Goal: Task Accomplishment & Management: Use online tool/utility

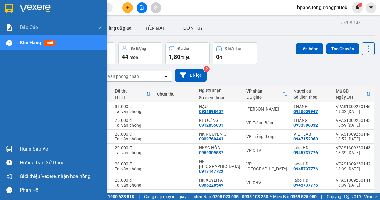
click at [18, 150] on div "Hàng sắp về" at bounding box center [53, 149] width 107 height 14
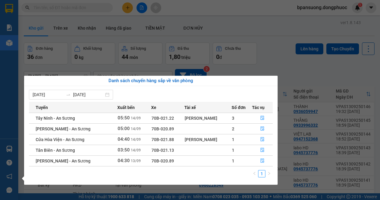
click at [263, 49] on section "Kết quả tìm kiếm ( 0 ) Bộ lọc Ngày tạo đơn gần nhất No Data bpansuong.dongphuoc…" at bounding box center [190, 100] width 380 height 200
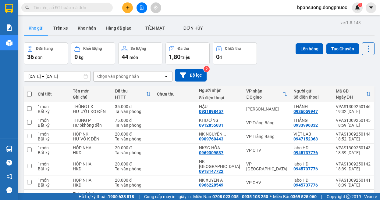
click at [278, 67] on div "[DATE] – [DATE] Press the down arrow key to interact with the calendar and sele…" at bounding box center [199, 75] width 351 height 22
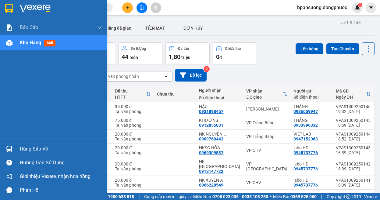
click at [14, 8] on div at bounding box center [9, 8] width 11 height 11
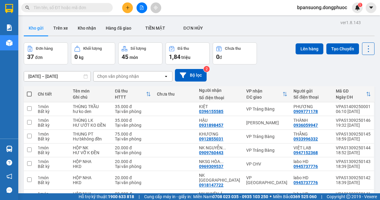
click at [265, 68] on div "[DATE] – [DATE] Press the down arrow key to interact with the calendar and sele…" at bounding box center [199, 75] width 351 height 22
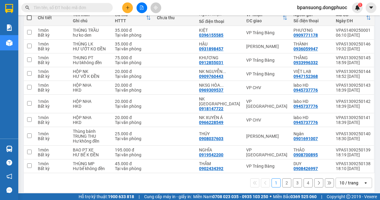
click at [341, 181] on div "10 / trang" at bounding box center [349, 183] width 19 height 6
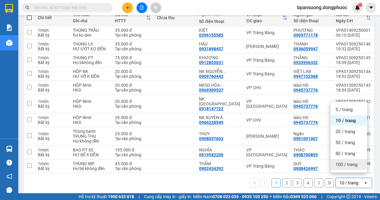
click at [343, 163] on span "100 / trang" at bounding box center [347, 164] width 22 height 6
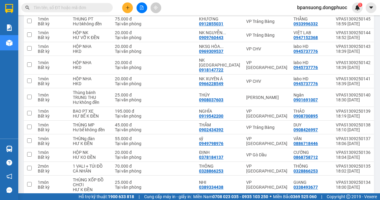
scroll to position [0, 0]
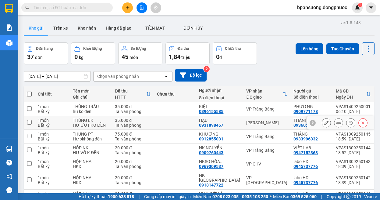
click at [252, 123] on div "Hòa Thành" at bounding box center [266, 122] width 41 height 5
checkbox input "true"
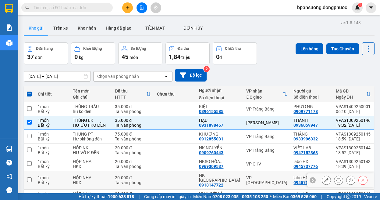
click at [248, 179] on div "VP [GEOGRAPHIC_DATA]" at bounding box center [266, 180] width 41 height 10
checkbox input "true"
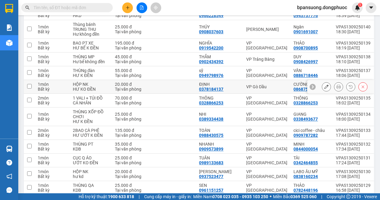
scroll to position [122, 0]
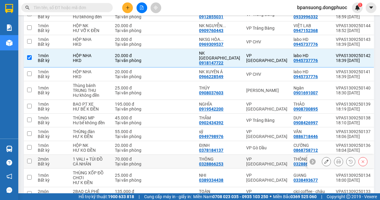
click at [251, 159] on div "VP [GEOGRAPHIC_DATA]" at bounding box center [266, 161] width 41 height 10
checkbox input "true"
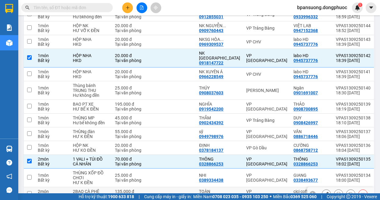
click at [248, 189] on div "VP [GEOGRAPHIC_DATA]" at bounding box center [266, 194] width 41 height 10
checkbox input "true"
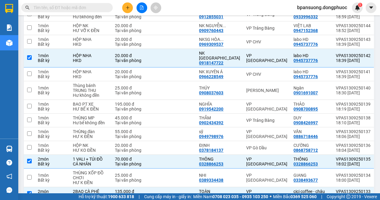
scroll to position [244, 0]
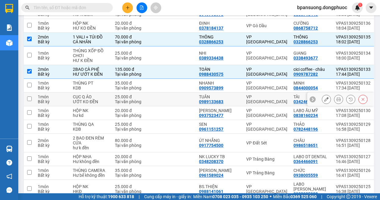
click at [246, 96] on div "VP [GEOGRAPHIC_DATA]" at bounding box center [266, 99] width 41 height 10
checkbox input "true"
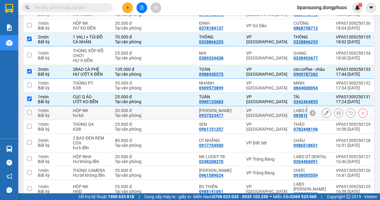
click at [246, 109] on div "VP [GEOGRAPHIC_DATA]" at bounding box center [266, 113] width 41 height 10
checkbox input "true"
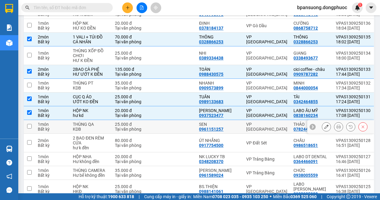
click at [246, 122] on div "VP [GEOGRAPHIC_DATA]" at bounding box center [266, 127] width 41 height 10
checkbox input "true"
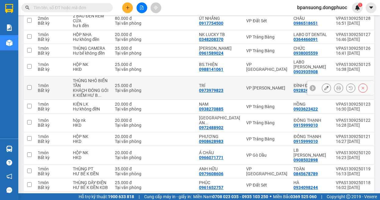
scroll to position [427, 0]
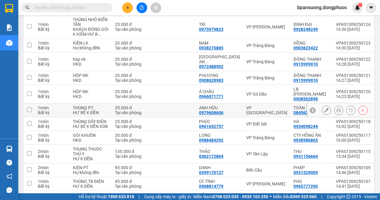
click at [246, 105] on div "VP [GEOGRAPHIC_DATA]" at bounding box center [266, 110] width 41 height 10
checkbox input "true"
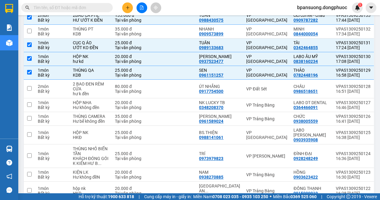
scroll to position [0, 0]
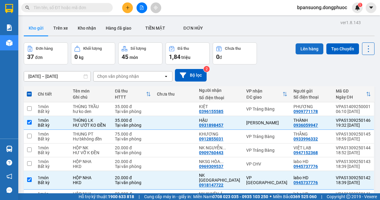
click at [297, 51] on button "Lên hàng" at bounding box center [310, 48] width 28 height 11
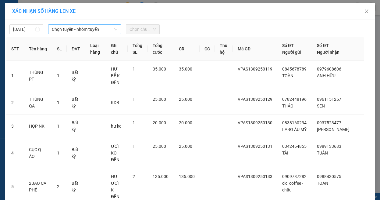
click at [78, 27] on span "Chọn tuyến - nhóm tuyến" at bounding box center [84, 29] width 65 height 9
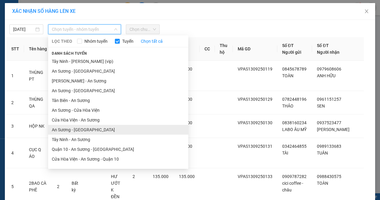
click at [95, 130] on li "An Sương - [GEOGRAPHIC_DATA]" at bounding box center [118, 130] width 140 height 10
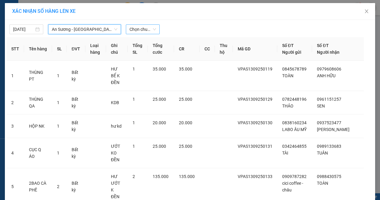
click at [146, 33] on span "Chọn chuyến" at bounding box center [143, 29] width 27 height 9
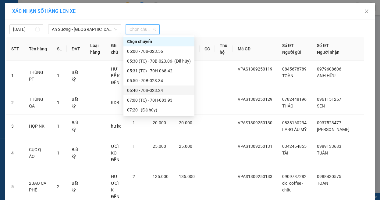
click at [154, 92] on div "06:40 - 70B-023.24" at bounding box center [159, 90] width 64 height 7
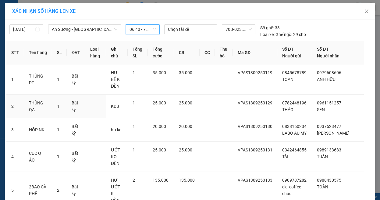
scroll to position [110, 0]
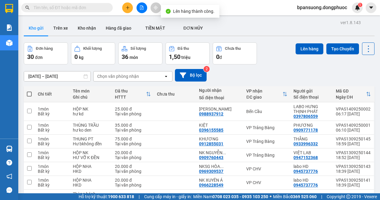
scroll to position [390, 0]
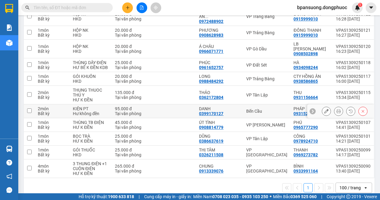
click at [247, 109] on div "Bến Cầu" at bounding box center [266, 111] width 41 height 5
checkbox input "true"
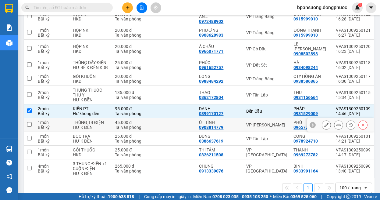
click at [253, 122] on div "VP [PERSON_NAME]" at bounding box center [266, 124] width 41 height 5
checkbox input "true"
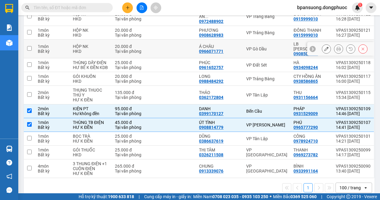
click at [243, 45] on td "VP Gò Dầu" at bounding box center [266, 49] width 47 height 19
checkbox input "true"
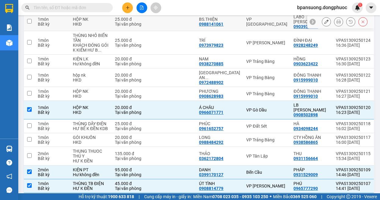
scroll to position [268, 0]
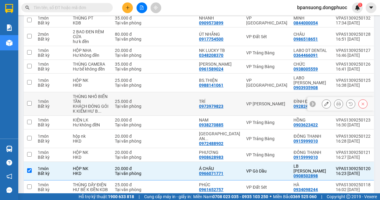
click at [252, 102] on div "VP [PERSON_NAME]" at bounding box center [266, 103] width 41 height 5
checkbox input "true"
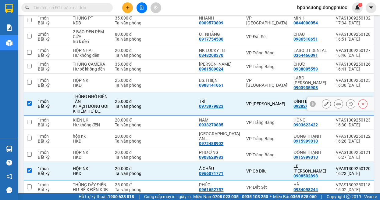
scroll to position [207, 0]
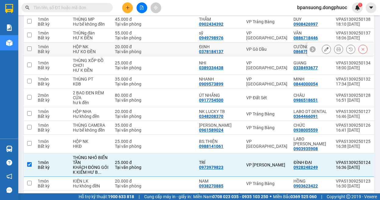
click at [248, 48] on div "VP Gò Dầu" at bounding box center [266, 49] width 41 height 5
checkbox input "true"
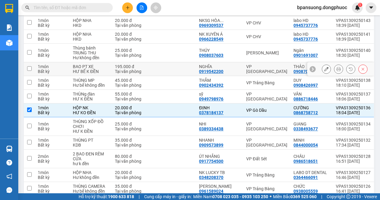
scroll to position [24, 0]
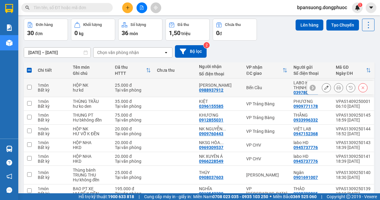
click at [253, 93] on td "Bến Cầu" at bounding box center [266, 87] width 47 height 19
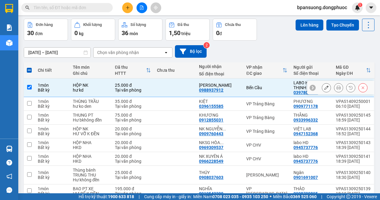
click at [246, 87] on div "Bến Cầu" at bounding box center [266, 87] width 41 height 5
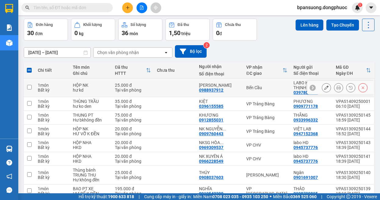
click at [246, 87] on div "Bến Cầu" at bounding box center [266, 87] width 41 height 5
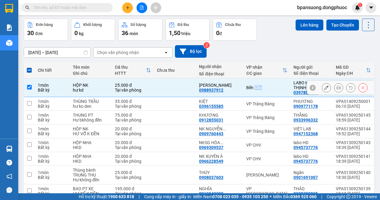
click at [246, 87] on div "Bến Cầu" at bounding box center [266, 87] width 41 height 5
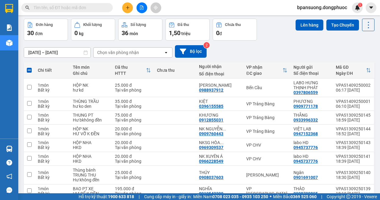
click at [274, 51] on div "12/09/2025 – 14/09/2025 Press the down arrow key to interact with the calendar …" at bounding box center [199, 51] width 351 height 13
click at [244, 90] on td "Bến Cầu" at bounding box center [266, 87] width 47 height 19
checkbox input "true"
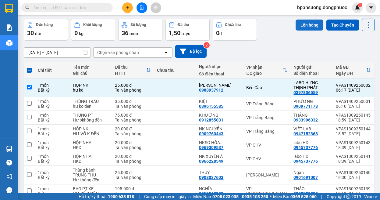
click at [296, 24] on button "Lên hàng" at bounding box center [310, 25] width 28 height 11
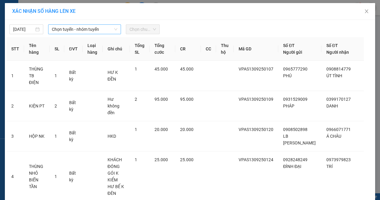
click at [98, 30] on span "Chọn tuyến - nhóm tuyến" at bounding box center [84, 29] width 65 height 9
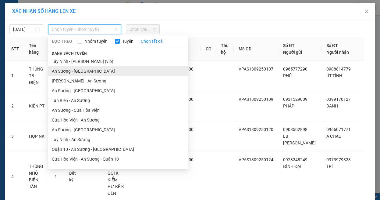
click at [98, 73] on li "An Sương - [GEOGRAPHIC_DATA]" at bounding box center [118, 71] width 140 height 10
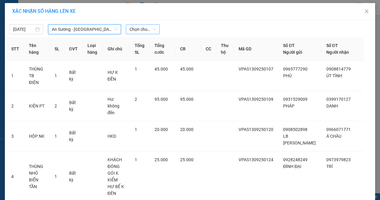
click at [152, 29] on span "Chọn chuyến" at bounding box center [143, 29] width 27 height 9
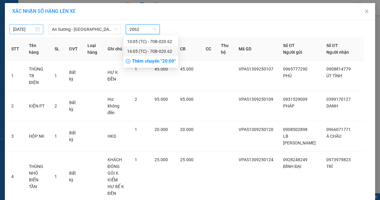
type input "2062"
click at [21, 28] on body "Kết quả tìm kiếm ( 0 ) Bộ lọc Ngày tạo đơn gần nhất No Data bpansuong.dongphuoc…" at bounding box center [190, 100] width 380 height 200
type input "13/09/2025"
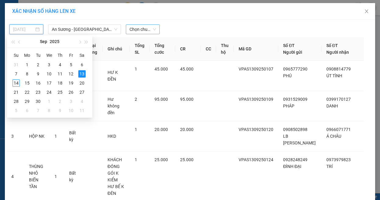
click at [17, 83] on div "14" at bounding box center [16, 82] width 7 height 7
type input "[DATE]"
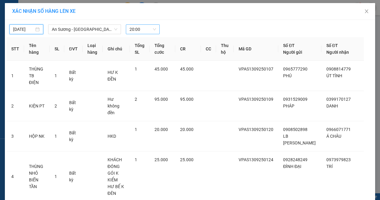
click at [141, 32] on span "20:00" at bounding box center [143, 29] width 27 height 9
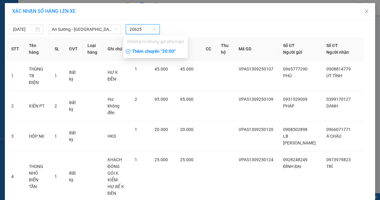
type input "2062"
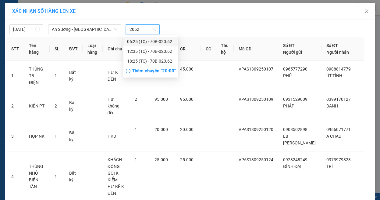
click at [143, 43] on div "06:25 (TC) - 70B-020.62" at bounding box center [151, 41] width 48 height 7
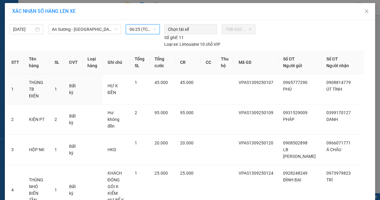
scroll to position [80, 0]
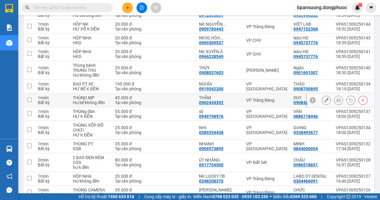
scroll to position [49, 0]
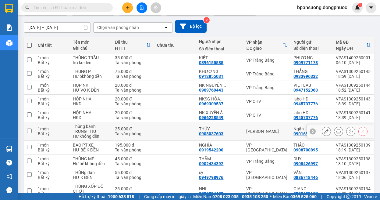
click at [251, 129] on div "[PERSON_NAME]" at bounding box center [266, 131] width 41 height 5
checkbox input "true"
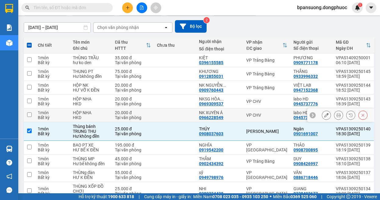
scroll to position [0, 0]
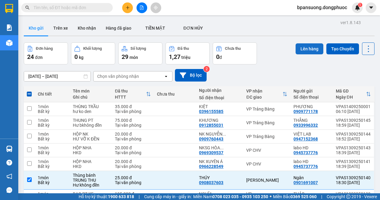
click at [300, 51] on button "Lên hàng" at bounding box center [310, 48] width 28 height 11
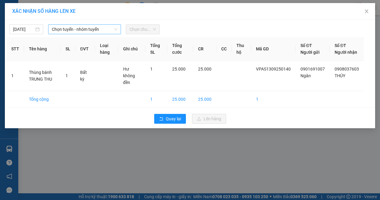
click at [74, 32] on span "Chọn tuyến - nhóm tuyến" at bounding box center [84, 29] width 65 height 9
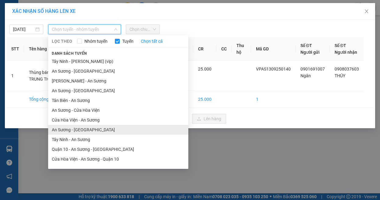
click at [87, 129] on li "An Sương - [GEOGRAPHIC_DATA]" at bounding box center [118, 130] width 140 height 10
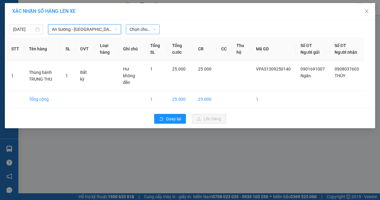
click at [141, 31] on span "Chọn chuyến" at bounding box center [143, 29] width 27 height 9
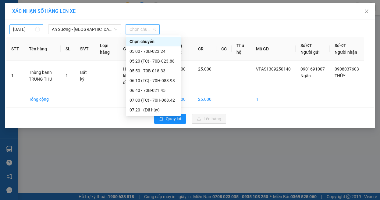
click at [27, 31] on input "13/09/2025" at bounding box center [23, 29] width 21 height 7
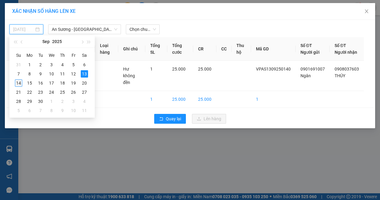
click at [19, 85] on div "14" at bounding box center [18, 82] width 7 height 7
type input "[DATE]"
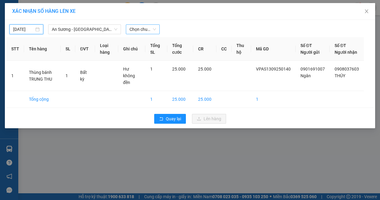
click at [139, 31] on span "Chọn chuyến" at bounding box center [143, 29] width 27 height 9
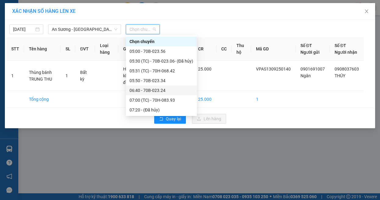
click at [154, 93] on div "06:40 - 70B-023.24" at bounding box center [162, 90] width 64 height 7
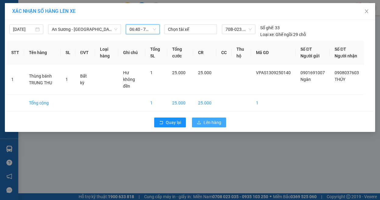
click at [197, 121] on icon "upload" at bounding box center [199, 122] width 4 height 4
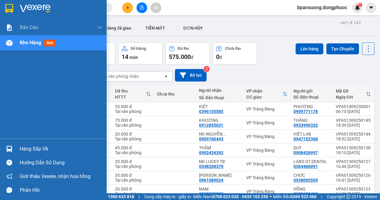
click at [14, 151] on div at bounding box center [9, 148] width 11 height 11
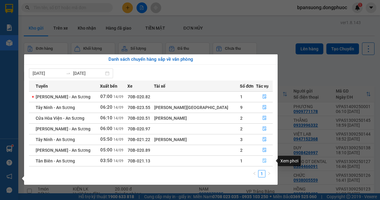
click at [257, 160] on button "button" at bounding box center [265, 161] width 16 height 10
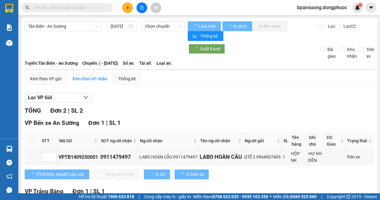
scroll to position [71, 0]
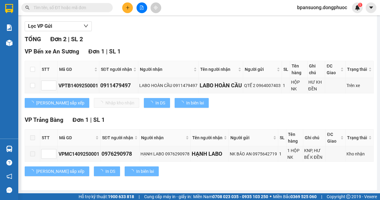
type input "[DATE]"
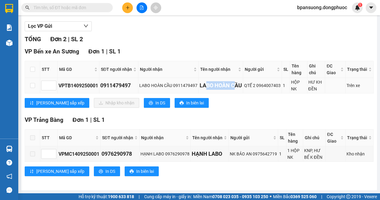
drag, startPoint x: 205, startPoint y: 91, endPoint x: 237, endPoint y: 87, distance: 32.4
click at [237, 87] on td "LABO HOÀN CẦU" at bounding box center [221, 86] width 45 height 16
click at [249, 109] on div "VP Bến xe An Sương Đơn 1 | SL 1 STT Mã GD SĐT người nhận Người nhận Tên người n…" at bounding box center [199, 79] width 349 height 65
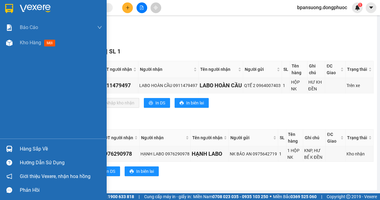
click at [2, 150] on div "Hàng sắp về" at bounding box center [53, 149] width 107 height 14
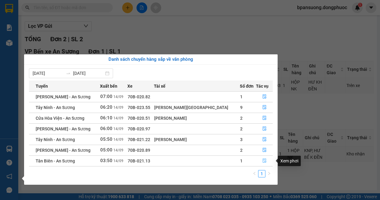
click at [264, 161] on button "button" at bounding box center [265, 161] width 16 height 10
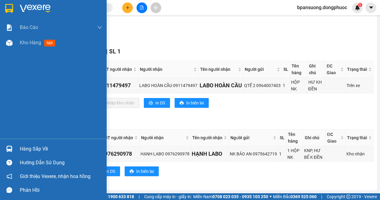
click at [12, 155] on div "Hàng sắp về" at bounding box center [53, 149] width 107 height 14
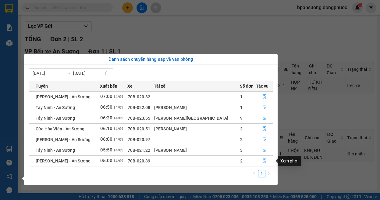
click at [265, 162] on button "button" at bounding box center [265, 161] width 16 height 10
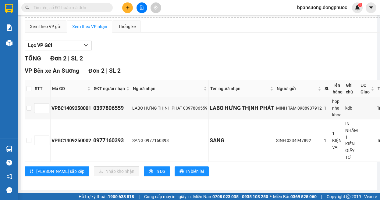
scroll to position [50, 0]
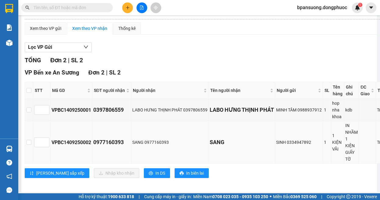
click at [58, 138] on div "VPBC1409250002" at bounding box center [72, 142] width 40 height 8
click at [184, 56] on div "TỔNG Đơn 2 | SL 2" at bounding box center [215, 60] width 380 height 9
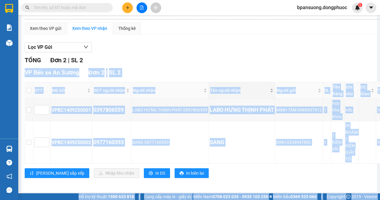
click at [241, 84] on body "Kết quả tìm kiếm ( 0 ) Bộ lọc Ngày tạo đơn gần nhất No Data bpansuong.dongphuoc…" at bounding box center [190, 100] width 380 height 200
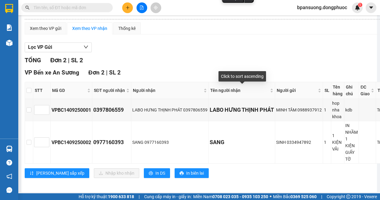
click at [227, 46] on div "Lọc VP Gửi" at bounding box center [215, 47] width 380 height 10
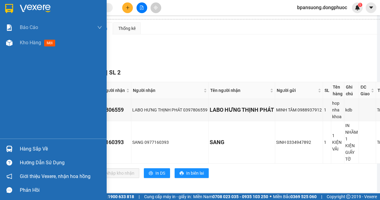
click at [12, 150] on img at bounding box center [9, 149] width 6 height 6
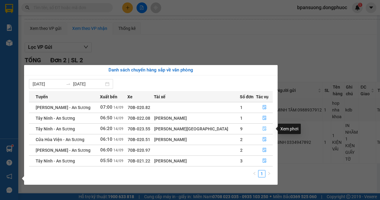
click at [263, 130] on icon "file-done" at bounding box center [265, 128] width 4 height 4
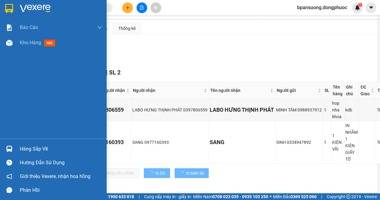
click at [13, 143] on div "Hàng sắp về" at bounding box center [53, 149] width 107 height 14
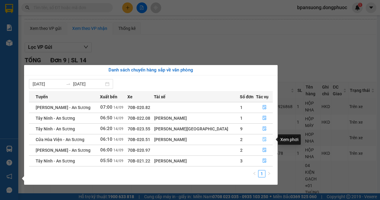
click at [263, 139] on icon "file-done" at bounding box center [265, 139] width 4 height 4
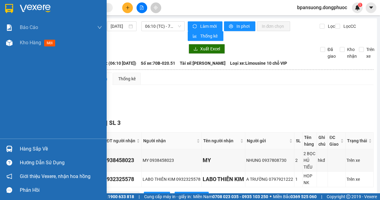
click at [15, 144] on div "Hàng sắp về" at bounding box center [53, 149] width 107 height 14
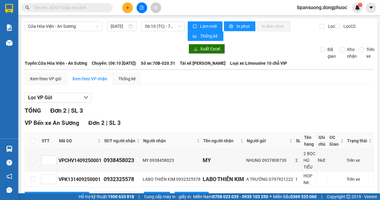
click at [308, 94] on section "Kết quả tìm kiếm ( 0 ) Bộ lọc Ngày tạo đơn gần nhất No Data bpansuong.dongphuoc…" at bounding box center [190, 100] width 380 height 200
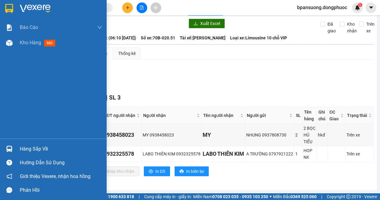
click at [1, 146] on div "Hàng sắp về" at bounding box center [53, 149] width 107 height 14
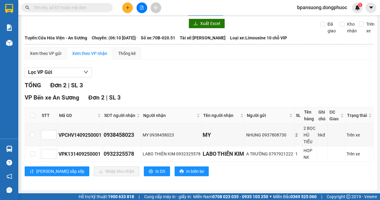
click at [309, 83] on section "Kết quả tìm kiếm ( 0 ) Bộ lọc Ngày tạo đơn gần nhất No Data bpansuong.dongphuoc…" at bounding box center [190, 100] width 380 height 200
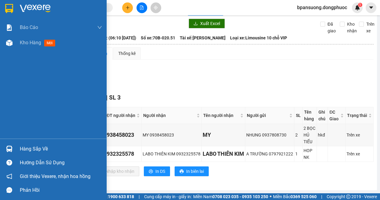
click at [11, 148] on img at bounding box center [9, 149] width 6 height 6
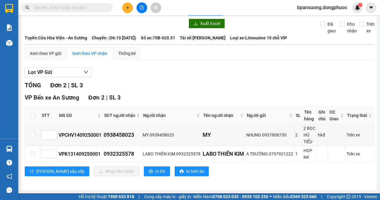
click at [230, 58] on section "Kết quả tìm kiếm ( 0 ) Bộ lọc Ngày tạo đơn gần nhất No Data bpansuong.dongphuoc…" at bounding box center [190, 100] width 380 height 200
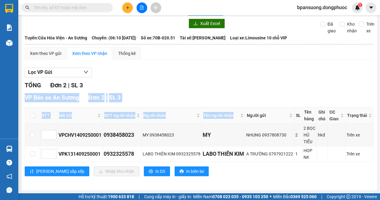
drag, startPoint x: 221, startPoint y: 113, endPoint x: 214, endPoint y: 81, distance: 32.7
click at [214, 81] on div "TỔNG Đơn 2 | SL 3 VP Bến xe An Sương Đơn 2 | SL 3 STT Mã GD SĐT người nhận Ngườ…" at bounding box center [199, 132] width 349 height 103
click at [215, 81] on div "TỔNG Đơn 2 | SL 3" at bounding box center [199, 85] width 349 height 9
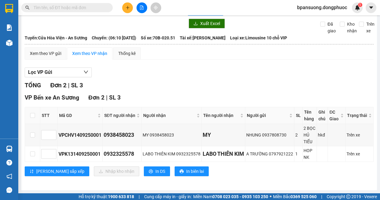
click at [349, 81] on div "TỔNG Đơn 2 | SL 3" at bounding box center [199, 85] width 349 height 9
drag, startPoint x: 100, startPoint y: 80, endPoint x: 79, endPoint y: 44, distance: 41.6
click at [94, 74] on div "Lọc VP Gửi TỔNG Đơn 2 | SL 3 VP Bến xe An Sương Đơn 2 | SL 3 STT Mã GD SĐT ngư…" at bounding box center [199, 123] width 349 height 119
click at [79, 50] on div "Xem theo VP nhận" at bounding box center [89, 53] width 35 height 7
drag, startPoint x: 128, startPoint y: -7, endPoint x: 164, endPoint y: -22, distance: 39.2
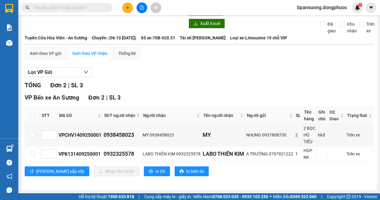
click at [164, 0] on html "Kết quả tìm kiếm ( 0 ) Bộ lọc Ngày tạo đơn gần nhất No Data bpansuong.dongphuoc…" at bounding box center [190, 100] width 380 height 200
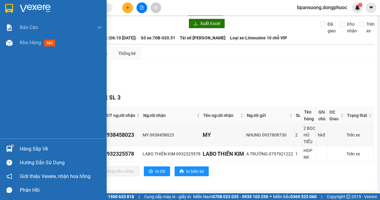
click at [16, 150] on div "Hàng sắp về" at bounding box center [53, 149] width 107 height 14
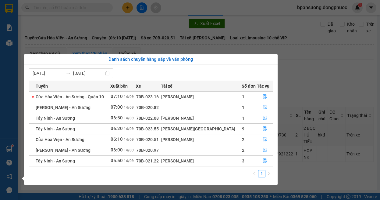
click at [194, 41] on section "Kết quả tìm kiếm ( 0 ) Bộ lọc Ngày tạo đơn gần nhất No Data bpansuong.dongphuoc…" at bounding box center [190, 100] width 380 height 200
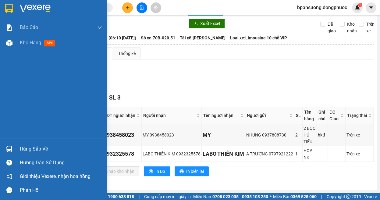
click at [12, 150] on img at bounding box center [9, 149] width 6 height 6
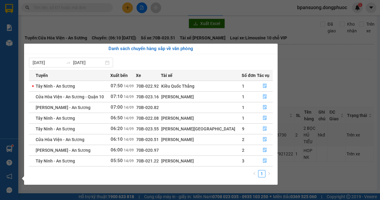
drag, startPoint x: 184, startPoint y: 153, endPoint x: 185, endPoint y: 145, distance: 8.3
click at [161, 145] on td "70B-020.97" at bounding box center [148, 150] width 25 height 11
click at [306, 69] on section "Kết quả tìm kiếm ( 0 ) Bộ lọc Ngày tạo đơn gần nhất No Data bpansuong.dongphuoc…" at bounding box center [190, 100] width 380 height 200
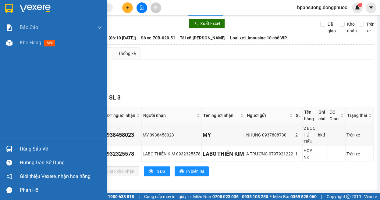
click at [9, 144] on div at bounding box center [9, 148] width 11 height 11
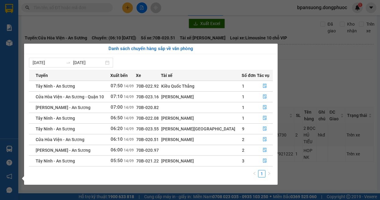
click at [336, 87] on section "Kết quả tìm kiếm ( 0 ) Bộ lọc Ngày tạo đơn gần nhất No Data bpansuong.dongphuoc…" at bounding box center [190, 100] width 380 height 200
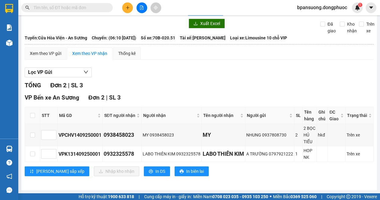
click at [129, 6] on icon "plus" at bounding box center [128, 7] width 4 height 4
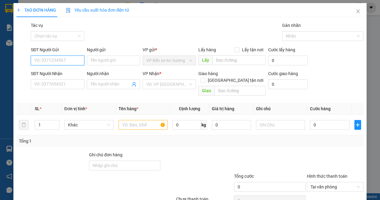
scroll to position [26, 0]
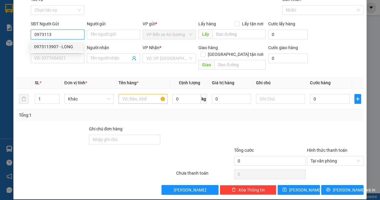
click at [59, 44] on div "0973113907 - LONG" at bounding box center [56, 46] width 45 height 7
type input "0973113907"
type input "LONG"
type input "0909772292"
type input "LƯƠNG"
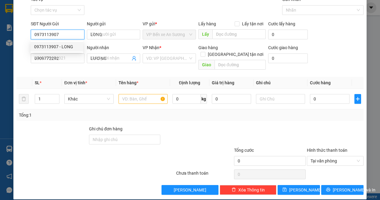
type input "20.000"
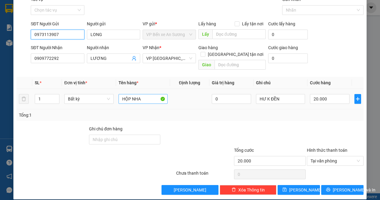
type input "0973113907"
click at [142, 94] on input "HỘP NHA" at bounding box center [143, 99] width 49 height 10
type input "THÙNG NK"
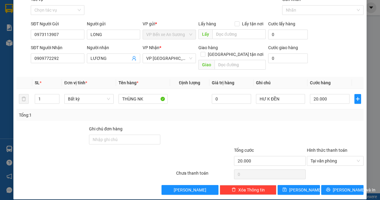
click at [236, 125] on div at bounding box center [270, 135] width 73 height 21
click at [332, 94] on input "20.000" at bounding box center [329, 99] width 39 height 10
type input "2"
type input "25"
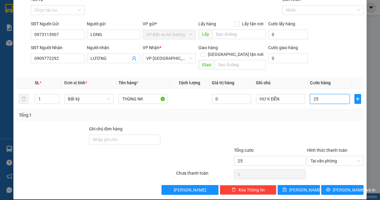
type input "25"
type input "25.000"
click at [318, 109] on div "Tổng: 1" at bounding box center [190, 115] width 348 height 12
click at [331, 185] on button "[PERSON_NAME] và In" at bounding box center [343, 190] width 42 height 10
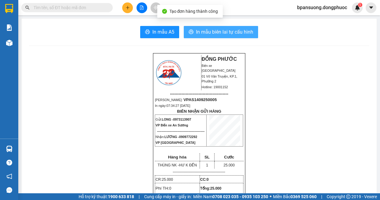
click at [213, 32] on span "In mẫu biên lai tự cấu hình" at bounding box center [224, 32] width 57 height 8
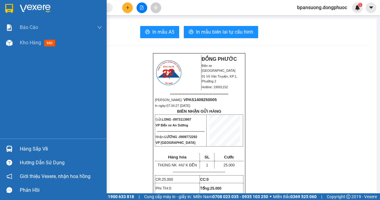
click at [14, 153] on div at bounding box center [9, 148] width 11 height 11
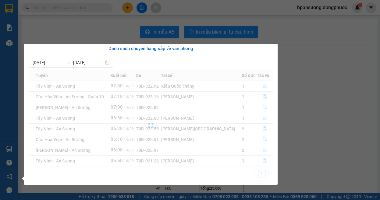
click at [333, 100] on section "Kết quả tìm kiếm ( 0 ) Bộ lọc Ngày tạo đơn gần nhất No Data bpansuong.dongphuoc…" at bounding box center [190, 100] width 380 height 200
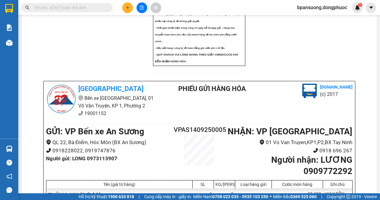
scroll to position [7, 0]
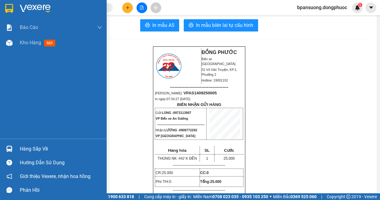
click at [8, 150] on img at bounding box center [9, 149] width 6 height 6
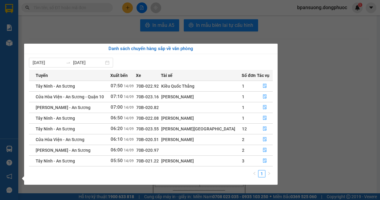
click at [302, 101] on section "Kết quả tìm kiếm ( 0 ) Bộ lọc Ngày tạo đơn gần nhất No Data bpansuong.dongphuoc…" at bounding box center [190, 100] width 380 height 200
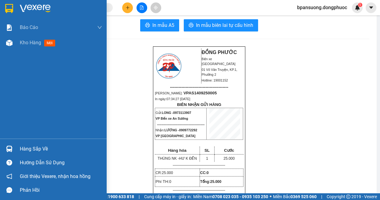
click at [6, 148] on img at bounding box center [9, 149] width 6 height 6
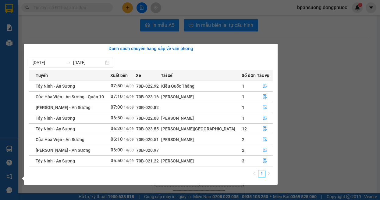
drag, startPoint x: 118, startPoint y: 16, endPoint x: 129, endPoint y: 12, distance: 11.8
click at [119, 16] on section "Kết quả tìm kiếm ( 0 ) Bộ lọc Ngày tạo đơn gần nhất No Data bpansuong.dongphuoc…" at bounding box center [190, 100] width 380 height 200
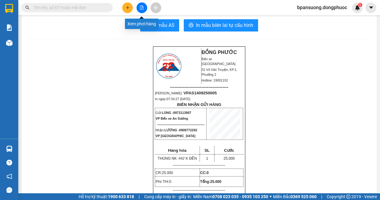
click at [142, 5] on button at bounding box center [142, 7] width 11 height 11
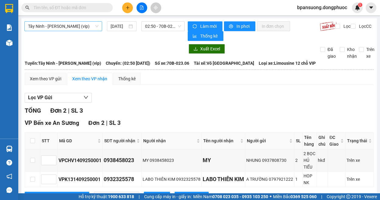
click at [92, 28] on span "Tây Ninh - [PERSON_NAME] (vip)" at bounding box center [63, 26] width 70 height 9
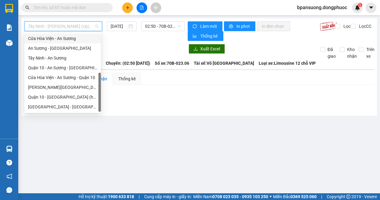
scroll to position [7, 0]
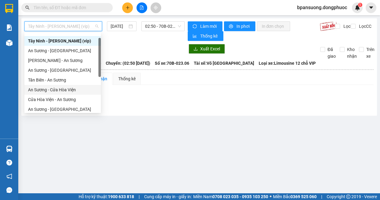
click at [54, 91] on div "An Sương - Cửa Hòa Viện" at bounding box center [62, 89] width 69 height 7
type input "[DATE]"
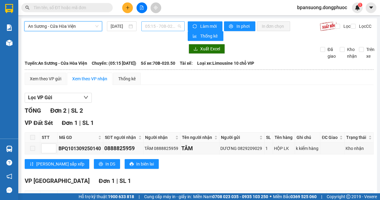
click at [166, 26] on span "05:15 - 70B-020.50" at bounding box center [163, 26] width 36 height 9
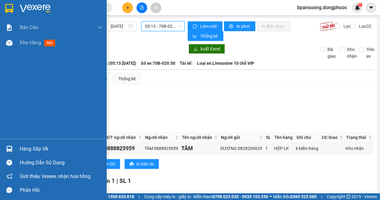
click at [10, 145] on div at bounding box center [9, 148] width 11 height 11
drag, startPoint x: 16, startPoint y: 39, endPoint x: 16, endPoint y: 12, distance: 27.2
click at [16, 38] on div "Báo cáo Mẫu 1: Báo cáo dòng tiền theo nhân viên Mẫu 1: Báo cáo dòng tiền theo n…" at bounding box center [53, 100] width 107 height 200
click at [15, 8] on div at bounding box center [53, 10] width 107 height 20
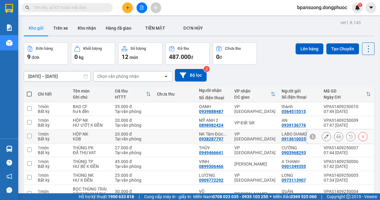
scroll to position [67, 0]
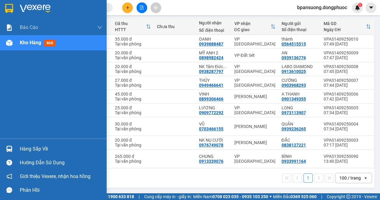
drag, startPoint x: 20, startPoint y: 148, endPoint x: 13, endPoint y: 140, distance: 10.6
click at [20, 147] on div "Hàng sắp về" at bounding box center [61, 148] width 82 height 9
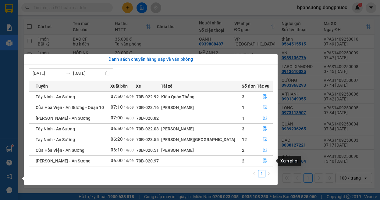
click at [261, 165] on button "button" at bounding box center [264, 161] width 15 height 10
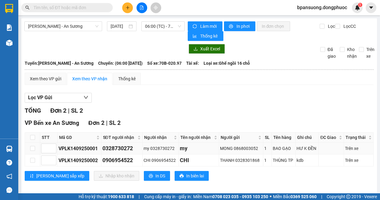
scroll to position [5, 0]
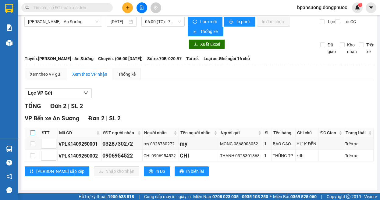
click at [31, 130] on label at bounding box center [32, 132] width 5 height 7
click at [31, 130] on input "checkbox" at bounding box center [32, 132] width 5 height 5
checkbox input "true"
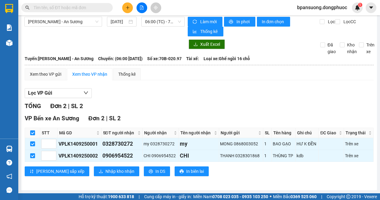
click at [80, 176] on div "VP Bến xe An Sương Đơn 2 | SL 2 STT Mã GD SĐT người nhận Người nhận Tên người n…" at bounding box center [199, 147] width 349 height 67
click at [106, 169] on span "Nhập kho nhận" at bounding box center [120, 171] width 29 height 7
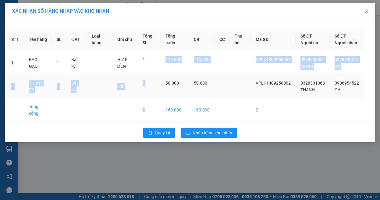
drag, startPoint x: 157, startPoint y: 76, endPoint x: 158, endPoint y: 99, distance: 23.5
click at [158, 99] on tbody "1 BAO GẠO 1 Bất kỳ HƯ K ĐỀN 1 110.000 110.000 VPLK1409250001 0868003052 MONG 03…" at bounding box center [190, 86] width 368 height 70
click at [152, 72] on td "1" at bounding box center [149, 62] width 23 height 23
click at [150, 135] on icon "rollback" at bounding box center [150, 133] width 4 height 4
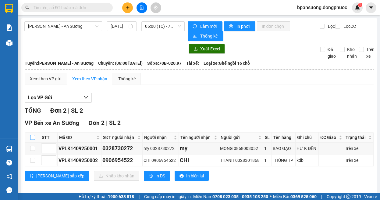
click at [33, 134] on label at bounding box center [32, 137] width 5 height 7
click at [33, 135] on input "checkbox" at bounding box center [32, 137] width 5 height 5
checkbox input "true"
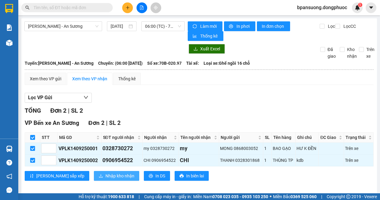
click at [106, 178] on span "Nhập kho nhận" at bounding box center [120, 175] width 29 height 7
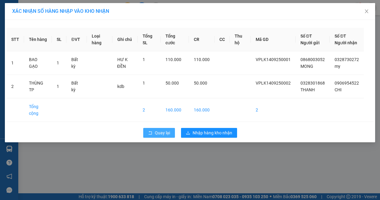
click at [160, 138] on button "Quay lại" at bounding box center [159, 133] width 32 height 10
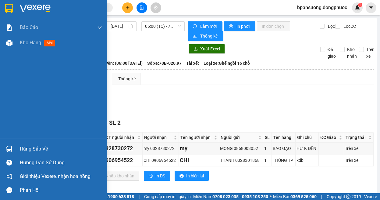
click at [16, 144] on div "Hàng sắp về" at bounding box center [53, 149] width 107 height 14
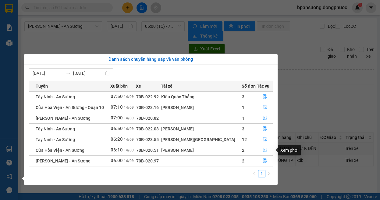
click at [263, 149] on icon "file-done" at bounding box center [265, 150] width 4 height 4
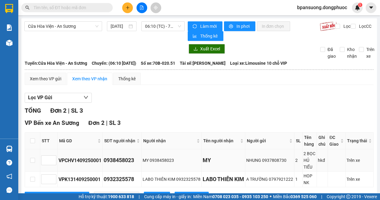
scroll to position [32, 0]
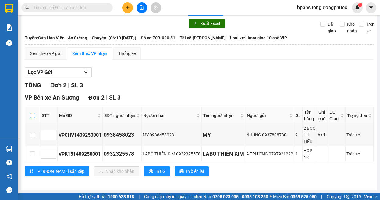
click at [30, 113] on input "checkbox" at bounding box center [32, 115] width 5 height 5
checkbox input "true"
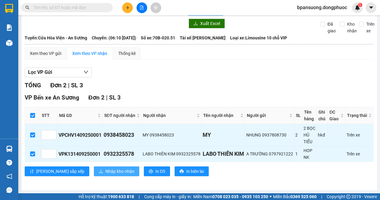
click at [106, 174] on span "Nhập kho nhận" at bounding box center [120, 171] width 29 height 7
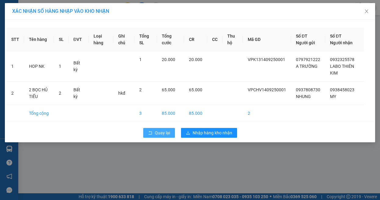
click at [161, 135] on span "Quay lại" at bounding box center [162, 132] width 15 height 7
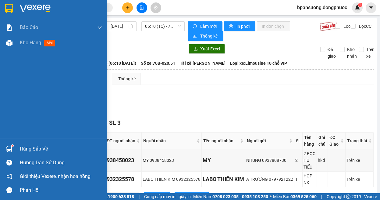
click at [0, 141] on div "Hàng sắp về Hướng dẫn sử dụng Giới thiệu Vexere, nhận hoa hồng Phản hồi" at bounding box center [53, 167] width 107 height 58
click at [7, 148] on img at bounding box center [9, 149] width 6 height 6
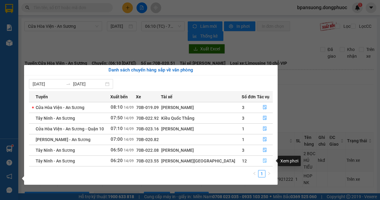
click at [263, 159] on icon "file-done" at bounding box center [265, 161] width 4 height 4
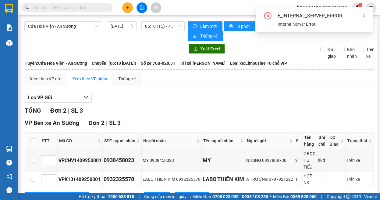
click at [34, 141] on th at bounding box center [32, 140] width 15 height 17
click at [33, 141] on input "checkbox" at bounding box center [32, 140] width 5 height 5
checkbox input "true"
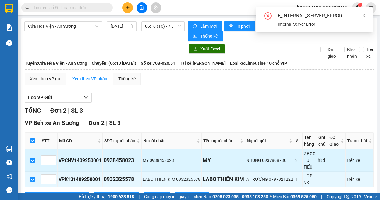
scroll to position [32, 0]
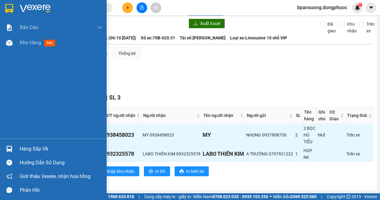
click at [9, 149] on img at bounding box center [9, 149] width 6 height 6
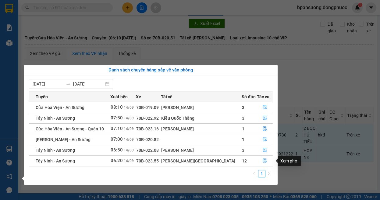
click at [263, 162] on icon "file-done" at bounding box center [265, 160] width 4 height 4
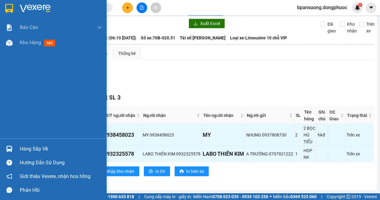
click at [11, 149] on img at bounding box center [9, 149] width 6 height 6
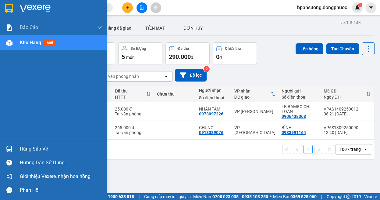
click at [16, 146] on div "Hàng sắp về" at bounding box center [53, 149] width 107 height 14
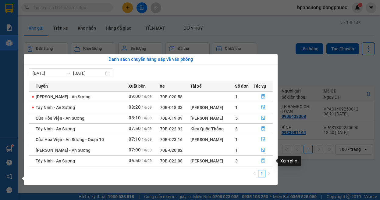
click at [268, 162] on button "button" at bounding box center [263, 161] width 19 height 10
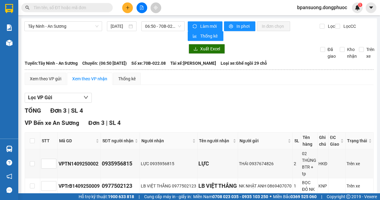
click at [37, 124] on span "VP Bến xe An Sương" at bounding box center [52, 122] width 55 height 7
click at [32, 138] on label at bounding box center [32, 140] width 5 height 7
click at [32, 138] on input "checkbox" at bounding box center [32, 140] width 5 height 5
checkbox input "true"
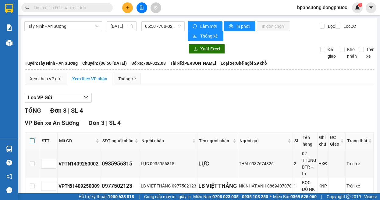
checkbox input "true"
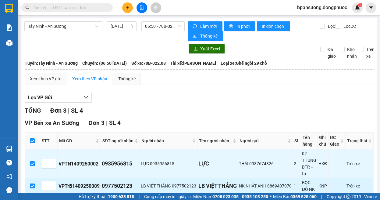
scroll to position [48, 0]
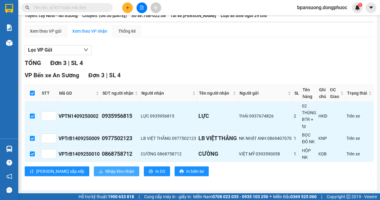
click at [99, 171] on icon "download" at bounding box center [101, 171] width 4 height 4
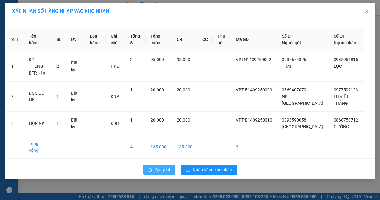
click at [168, 165] on button "Quay lại" at bounding box center [159, 170] width 32 height 10
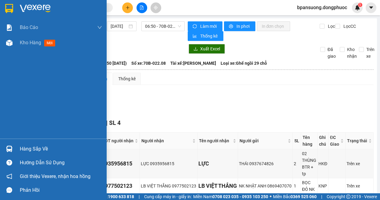
click at [1, 144] on div "Hàng sắp về" at bounding box center [53, 149] width 107 height 14
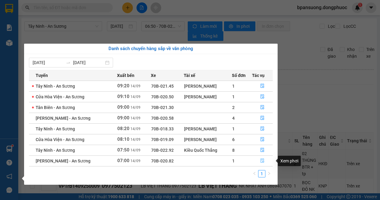
click at [263, 161] on icon "file-done" at bounding box center [263, 161] width 4 height 4
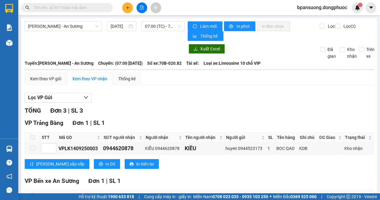
scroll to position [109, 0]
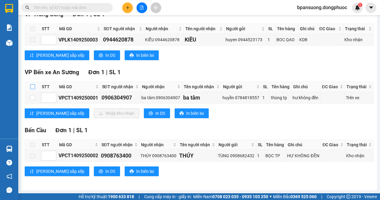
drag, startPoint x: 32, startPoint y: 85, endPoint x: 39, endPoint y: 90, distance: 8.4
click at [33, 86] on input "checkbox" at bounding box center [32, 86] width 5 height 5
checkbox input "true"
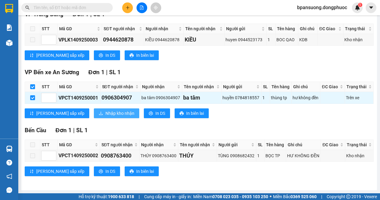
click at [94, 117] on button "Nhập kho nhận" at bounding box center [116, 113] width 45 height 10
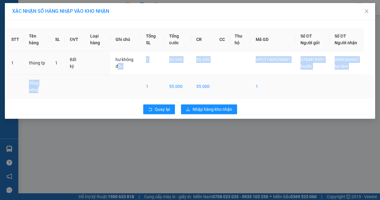
drag, startPoint x: 120, startPoint y: 80, endPoint x: 122, endPoint y: 90, distance: 9.9
click at [122, 90] on tbody "1 thùng tp 1 Bất kỳ hư không đền 1 55.000 55.000 VPCT1409250001 0784818557 huyề…" at bounding box center [190, 74] width 368 height 47
click at [154, 114] on button "Quay lại" at bounding box center [159, 109] width 32 height 10
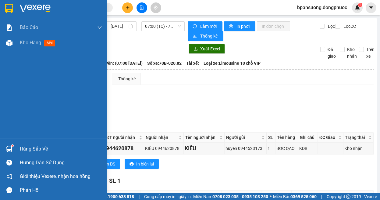
drag, startPoint x: 15, startPoint y: 151, endPoint x: 21, endPoint y: 151, distance: 6.4
click at [15, 151] on div "Hàng sắp về" at bounding box center [53, 149] width 107 height 14
click at [10, 149] on div "Báo cáo Mẫu 1: Báo cáo dòng tiền theo nhân viên Mẫu 1: Báo cáo dòng tiền theo n…" at bounding box center [53, 100] width 107 height 200
click at [10, 149] on img at bounding box center [9, 149] width 6 height 6
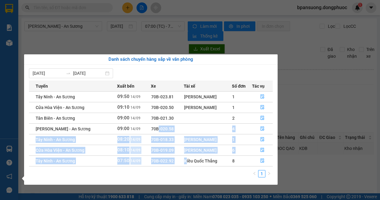
drag, startPoint x: 179, startPoint y: 165, endPoint x: 152, endPoint y: 123, distance: 49.7
click at [152, 123] on tbody "Tây Ninh - An Sương 09:50 14/09 70B-023.81 Lê Thanh Tuấn 1 Cửa Hòa Viện - An Sư…" at bounding box center [151, 128] width 244 height 75
click at [184, 127] on td at bounding box center [208, 128] width 48 height 11
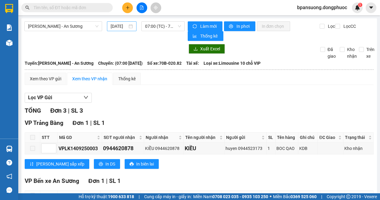
click at [124, 23] on section "Kết quả tìm kiếm ( 0 ) Bộ lọc Ngày tạo đơn gần nhất No Data bpansuong.dongphuoc…" at bounding box center [190, 100] width 380 height 200
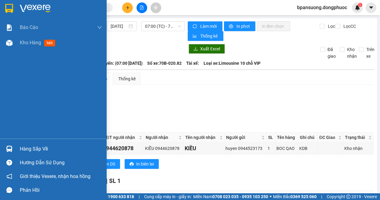
click at [11, 151] on img at bounding box center [9, 149] width 6 height 6
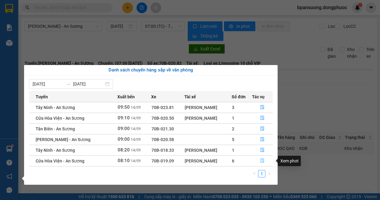
click at [262, 164] on button "button" at bounding box center [263, 161] width 20 height 10
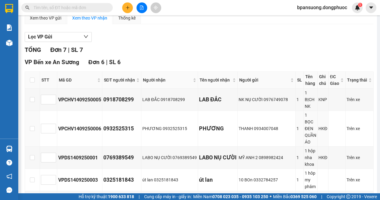
scroll to position [183, 0]
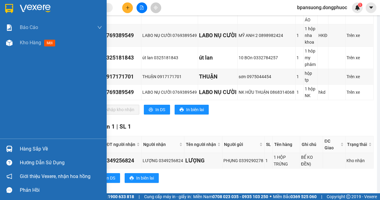
click at [14, 147] on div at bounding box center [9, 148] width 11 height 11
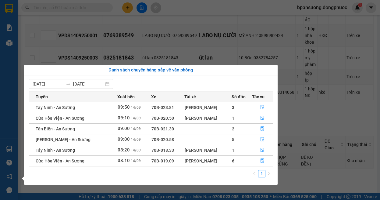
click at [309, 122] on section "Kết quả tìm kiếm ( 0 ) Bộ lọc Ngày tạo đơn gần nhất No Data bpansuong.dongphuoc…" at bounding box center [190, 100] width 380 height 200
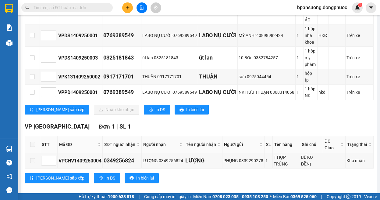
scroll to position [0, 0]
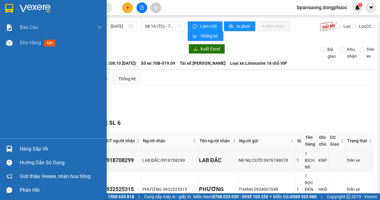
click at [11, 149] on img at bounding box center [9, 149] width 6 height 6
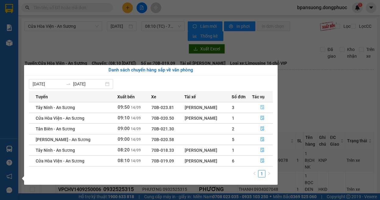
click at [260, 108] on button "button" at bounding box center [263, 107] width 20 height 10
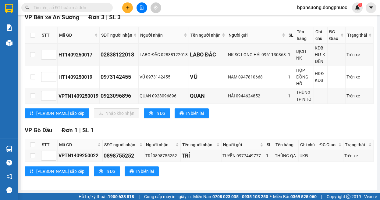
scroll to position [4, 0]
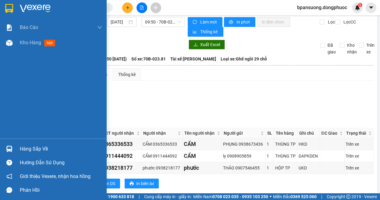
click at [9, 151] on img at bounding box center [9, 149] width 6 height 6
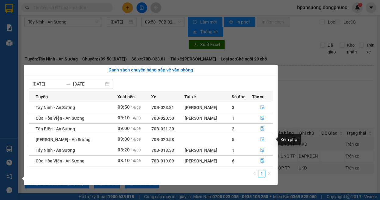
click at [266, 140] on button "button" at bounding box center [263, 140] width 20 height 10
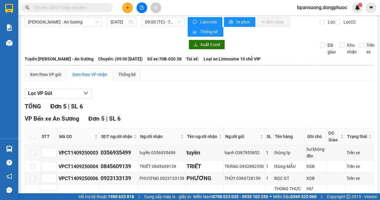
scroll to position [65, 0]
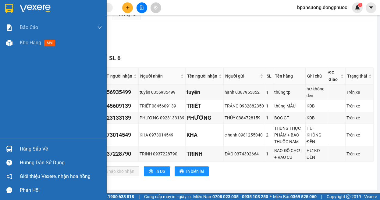
click at [9, 143] on div at bounding box center [9, 148] width 11 height 11
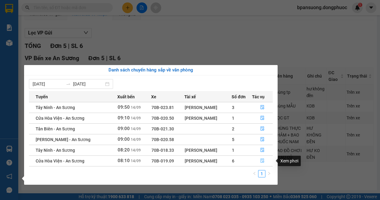
click at [264, 163] on icon "file-done" at bounding box center [263, 160] width 4 height 4
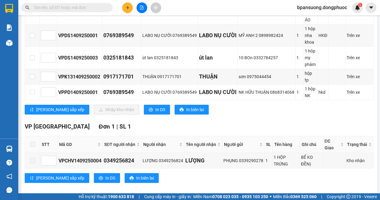
scroll to position [61, 0]
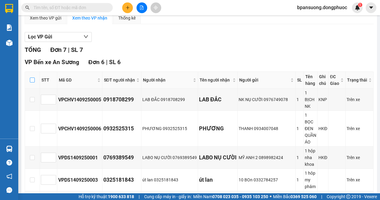
click at [30, 83] on label at bounding box center [32, 80] width 5 height 7
click at [30, 82] on input "checkbox" at bounding box center [32, 79] width 5 height 5
checkbox input "true"
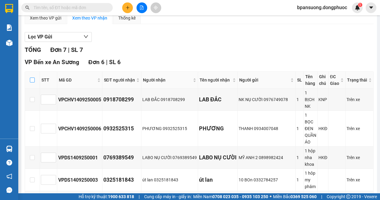
checkbox input "true"
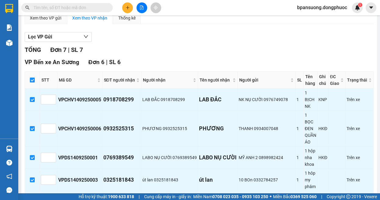
scroll to position [183, 0]
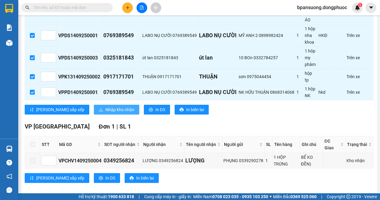
click at [106, 106] on span "Nhập kho nhận" at bounding box center [120, 109] width 29 height 7
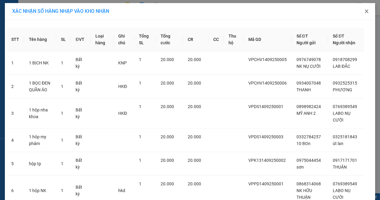
click at [365, 13] on icon "close" at bounding box center [367, 11] width 5 height 5
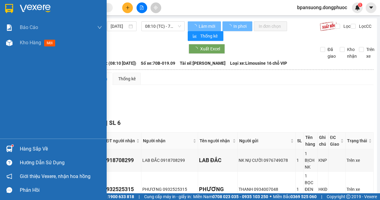
click at [7, 149] on img at bounding box center [9, 149] width 6 height 6
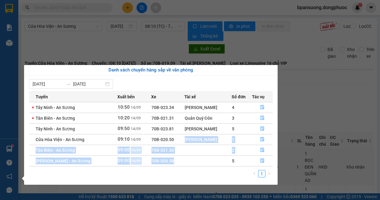
drag, startPoint x: 184, startPoint y: 160, endPoint x: 180, endPoint y: 136, distance: 24.5
click at [180, 136] on tbody "Tây Ninh - An Sương 10:50 [DATE] 70B-023.34 [PERSON_NAME] 4 Tân Biên - An Sương…" at bounding box center [151, 134] width 244 height 64
click at [325, 104] on section "Kết quả tìm kiếm ( 0 ) Bộ lọc Ngày tạo đơn gần nhất No Data bpansuong.dongphuoc…" at bounding box center [190, 100] width 380 height 200
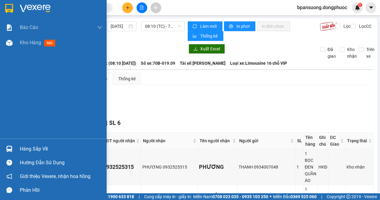
click at [15, 149] on div "Hàng sắp về" at bounding box center [53, 149] width 107 height 14
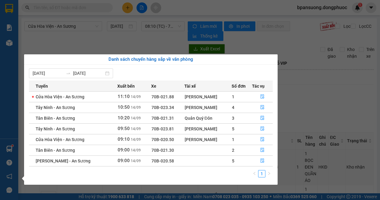
drag, startPoint x: 166, startPoint y: 167, endPoint x: 164, endPoint y: 124, distance: 42.8
click at [164, 124] on div "Tuyến Xuất bến Xe Tài xế Số đơn Tác vụ [GEOGRAPHIC_DATA] - An Sương 11:10 [DATE…" at bounding box center [151, 131] width 244 height 100
drag, startPoint x: 158, startPoint y: 140, endPoint x: 168, endPoint y: 141, distance: 9.8
click at [168, 141] on td "70B-020.50" at bounding box center [167, 139] width 33 height 11
drag, startPoint x: 157, startPoint y: 157, endPoint x: 192, endPoint y: 161, distance: 34.6
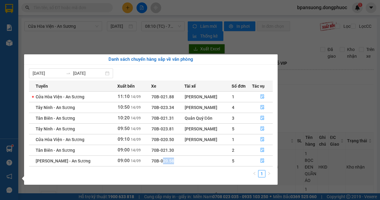
click at [192, 161] on tr "[PERSON_NAME] - An Sương 09:00 [DATE] 70B-020.58 5" at bounding box center [151, 160] width 244 height 11
click at [171, 152] on td "70B-021.30" at bounding box center [167, 150] width 33 height 11
drag, startPoint x: 138, startPoint y: 164, endPoint x: 164, endPoint y: 162, distance: 25.7
click at [164, 162] on tr "[PERSON_NAME] - An Sương 09:00 [DATE] 70B-020.58 5" at bounding box center [151, 160] width 244 height 11
click at [175, 162] on td "70B-020.58" at bounding box center [167, 160] width 33 height 11
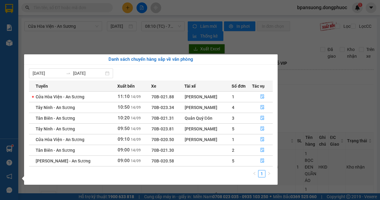
click at [265, 34] on section "Kết quả tìm kiếm ( 0 ) Bộ lọc Ngày tạo đơn gần nhất No Data bpansuong.dongphuoc…" at bounding box center [190, 100] width 380 height 200
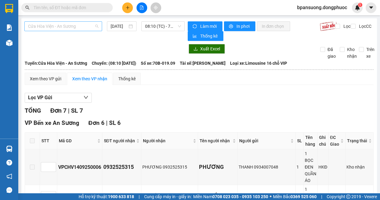
click at [73, 23] on span "Cửa Hòa Viện - An Sương" at bounding box center [63, 26] width 70 height 9
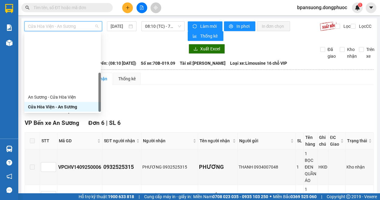
scroll to position [68, 0]
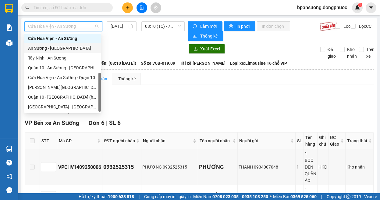
click at [54, 48] on div "An Sương - [GEOGRAPHIC_DATA]" at bounding box center [62, 48] width 69 height 7
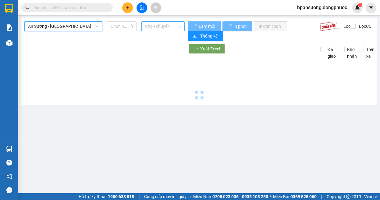
click at [155, 26] on span "Chọn chuyến" at bounding box center [163, 26] width 36 height 9
type input "[DATE]"
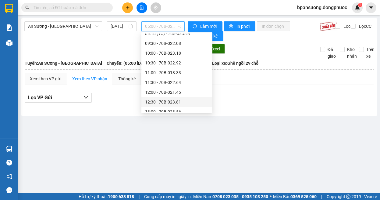
scroll to position [183, 0]
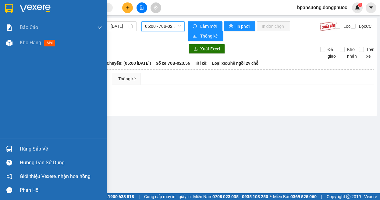
click at [8, 142] on div "Hàng sắp về Hướng dẫn sử dụng Giới thiệu Vexere, nhận hoa hồng Phản hồi" at bounding box center [53, 167] width 107 height 58
click at [12, 149] on img at bounding box center [9, 149] width 6 height 6
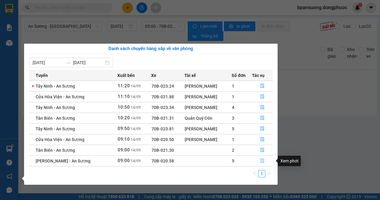
click at [261, 160] on icon "file-done" at bounding box center [263, 160] width 4 height 4
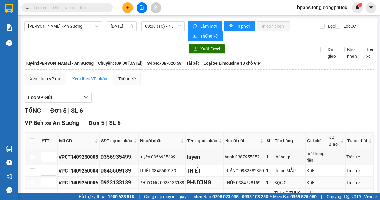
scroll to position [65, 0]
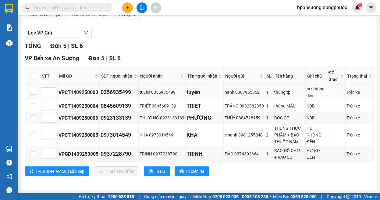
click at [268, 93] on div "1" at bounding box center [269, 92] width 6 height 7
drag, startPoint x: 265, startPoint y: 93, endPoint x: 287, endPoint y: 91, distance: 22.4
click at [287, 91] on tr "VPCT1409250003 0356935499 tuyền 0356935499 tuyền hạnh 0387955852 1 thùng tp hư …" at bounding box center [199, 92] width 349 height 16
click at [287, 91] on div "thùng tp" at bounding box center [290, 92] width 30 height 7
drag, startPoint x: 271, startPoint y: 102, endPoint x: 295, endPoint y: 104, distance: 24.5
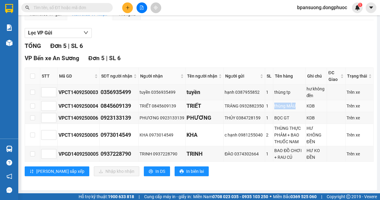
click at [295, 104] on td "thùng MẪU" at bounding box center [290, 106] width 32 height 12
click at [300, 100] on td "thùng MẪU" at bounding box center [290, 106] width 32 height 12
drag, startPoint x: 277, startPoint y: 127, endPoint x: 300, endPoint y: 141, distance: 26.9
click at [300, 141] on td "THÙNG THỰC PHẢM + BAO THUỐC NAM" at bounding box center [290, 135] width 32 height 22
click at [309, 134] on div "HƯ KHÔNG ĐỀN" at bounding box center [316, 135] width 19 height 20
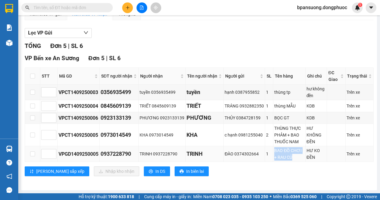
drag, startPoint x: 272, startPoint y: 152, endPoint x: 293, endPoint y: 158, distance: 21.2
click at [293, 158] on div "BAO ĐỒ CHƠI + RAU CỦ" at bounding box center [290, 153] width 30 height 13
click at [298, 157] on div "BAO ĐỒ CHƠI + RAU CỦ" at bounding box center [290, 153] width 30 height 13
click at [30, 75] on th at bounding box center [32, 76] width 15 height 17
click at [31, 75] on input "checkbox" at bounding box center [32, 76] width 5 height 5
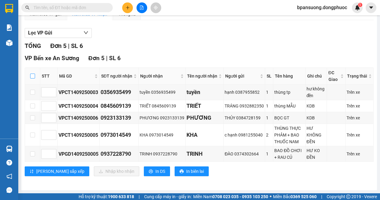
checkbox input "true"
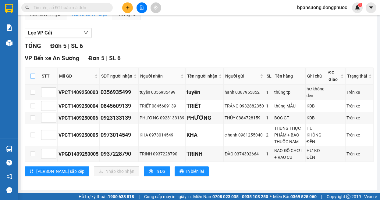
checkbox input "true"
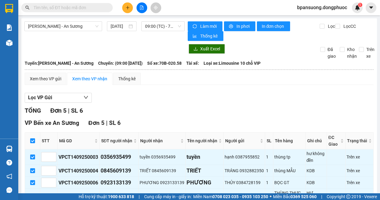
scroll to position [61, 0]
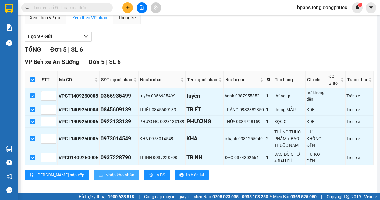
click at [106, 175] on span "Nhập kho nhận" at bounding box center [120, 174] width 29 height 7
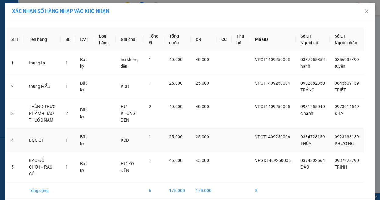
scroll to position [27, 0]
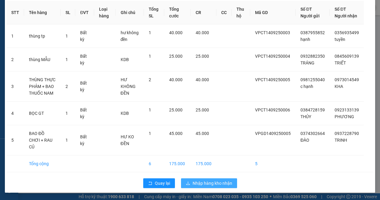
click at [203, 185] on span "Nhập hàng kho nhận" at bounding box center [213, 183] width 40 height 7
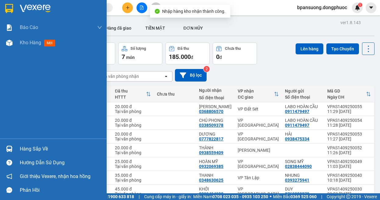
click at [11, 149] on img at bounding box center [9, 149] width 6 height 6
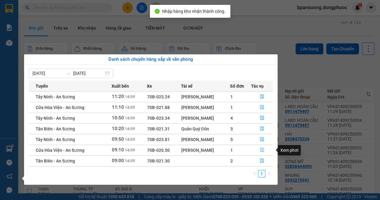
click at [263, 148] on icon "file-done" at bounding box center [262, 150] width 4 height 4
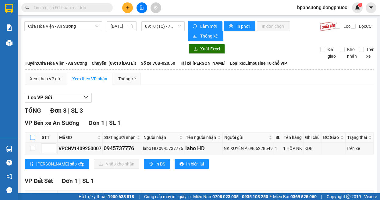
click at [32, 140] on input "checkbox" at bounding box center [32, 137] width 5 height 5
checkbox input "true"
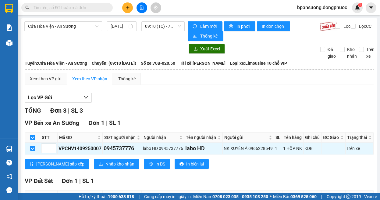
checkbox input "true"
click at [106, 167] on span "Nhập kho nhận" at bounding box center [120, 163] width 29 height 7
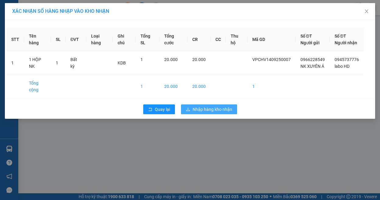
click at [221, 114] on button "Nhập hàng kho nhận" at bounding box center [209, 109] width 56 height 10
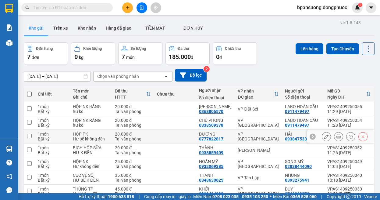
scroll to position [30, 0]
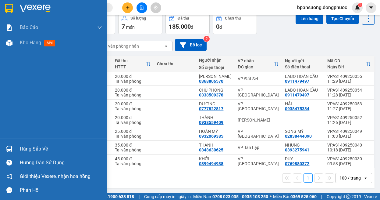
click at [10, 146] on img at bounding box center [9, 149] width 6 height 6
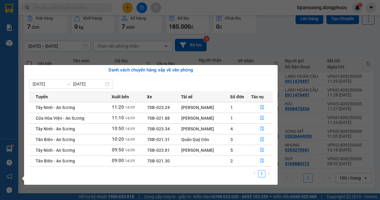
click at [254, 47] on section "Kết quả tìm kiếm ( 0 ) Bộ lọc Ngày tạo đơn gần nhất No Data bpansuong.dongphuoc…" at bounding box center [190, 100] width 380 height 200
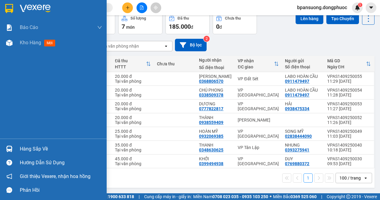
click at [10, 5] on img at bounding box center [9, 8] width 8 height 9
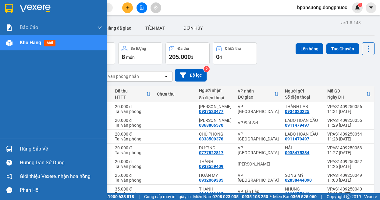
click at [9, 46] on div at bounding box center [9, 43] width 11 height 11
click at [4, 7] on div at bounding box center [9, 8] width 11 height 11
click at [0, 148] on div "Hàng sắp về" at bounding box center [53, 149] width 107 height 14
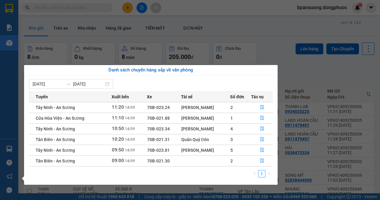
click at [256, 39] on section "Kết quả tìm kiếm ( 0 ) Bộ lọc Ngày tạo đơn gần nhất No Data bpansuong.dongphuoc…" at bounding box center [190, 100] width 380 height 200
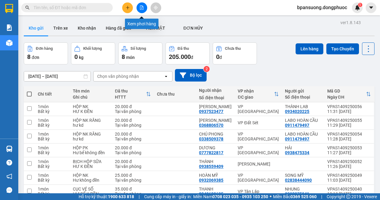
click at [141, 8] on icon "file-add" at bounding box center [142, 7] width 4 height 4
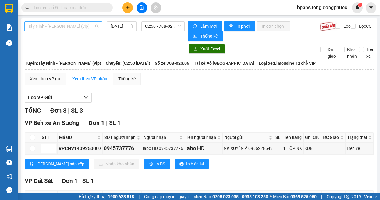
click at [64, 28] on span "Tây Ninh - [PERSON_NAME] (vip)" at bounding box center [63, 26] width 70 height 9
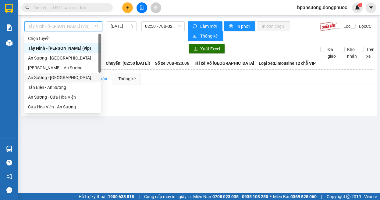
click at [57, 75] on div "An Sương - [GEOGRAPHIC_DATA]" at bounding box center [62, 77] width 69 height 7
type input "[DATE]"
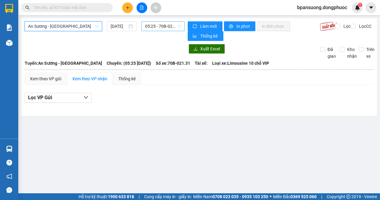
click at [153, 27] on span "05:25 - 70B-021.31" at bounding box center [163, 26] width 36 height 9
click at [68, 27] on span "An Sương - [GEOGRAPHIC_DATA]" at bounding box center [63, 26] width 70 height 9
click at [166, 28] on span "05:25 - 70B-021.31" at bounding box center [163, 26] width 36 height 9
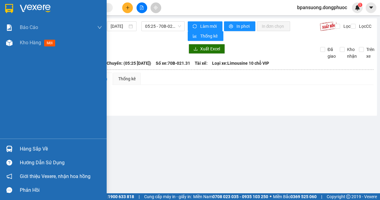
click at [13, 143] on div at bounding box center [9, 148] width 11 height 11
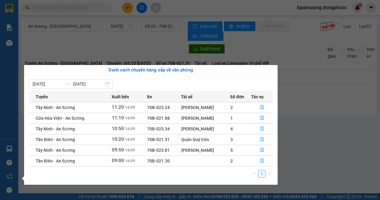
drag, startPoint x: 228, startPoint y: 160, endPoint x: 226, endPoint y: 108, distance: 52.2
click at [226, 108] on tbody "Tây Ninh - An Sương 11:20 14/09 70B-023.24 Trần Thanh Lợi 2 Cửa Hòa Viện - An S…" at bounding box center [151, 134] width 244 height 64
click at [226, 108] on div "Trần Thanh Lợi" at bounding box center [206, 107] width 49 height 7
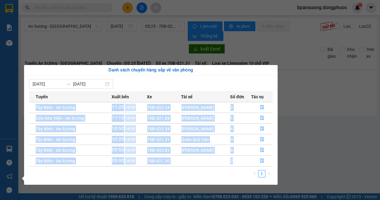
drag, startPoint x: 40, startPoint y: 109, endPoint x: 239, endPoint y: 162, distance: 206.0
click at [239, 162] on tbody "Tây Ninh - An Sương 11:20 14/09 70B-023.24 Trần Thanh Lợi 2 Cửa Hòa Viện - An S…" at bounding box center [151, 134] width 244 height 64
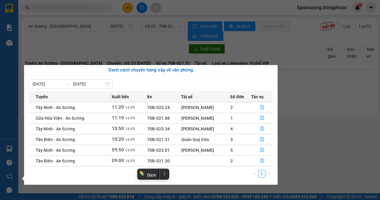
click at [311, 132] on section "Kết quả tìm kiếm ( 0 ) Bộ lọc Ngày tạo đơn gần nhất No Data bpansuong.dongphuoc…" at bounding box center [190, 100] width 380 height 200
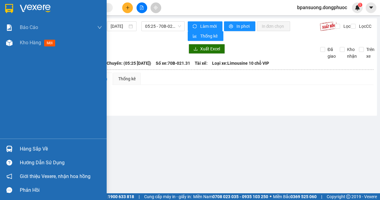
click at [16, 142] on div "Hàng sắp về Hướng dẫn sử dụng Giới thiệu Vexere, nhận hoa hồng Phản hồi" at bounding box center [53, 167] width 107 height 58
click at [23, 155] on div "Hàng sắp về" at bounding box center [53, 149] width 107 height 14
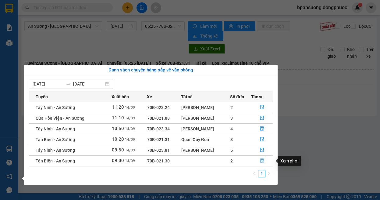
click at [263, 157] on button "button" at bounding box center [262, 161] width 21 height 10
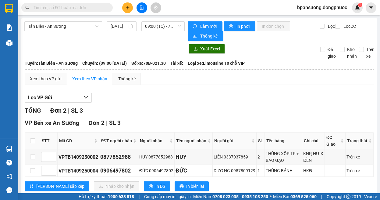
scroll to position [15, 0]
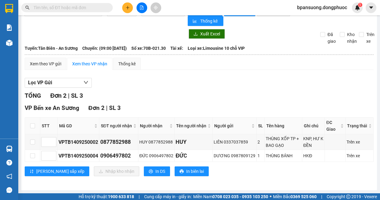
click at [140, 7] on icon "file-add" at bounding box center [142, 7] width 4 height 4
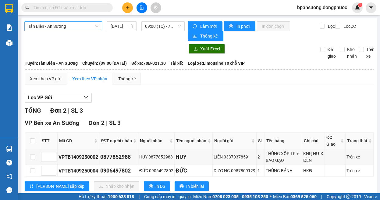
click at [85, 26] on span "Tân Biên - An Sương" at bounding box center [63, 26] width 70 height 9
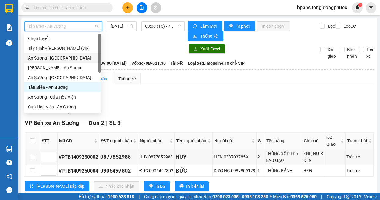
click at [63, 59] on div "An Sương - [GEOGRAPHIC_DATA]" at bounding box center [62, 58] width 69 height 7
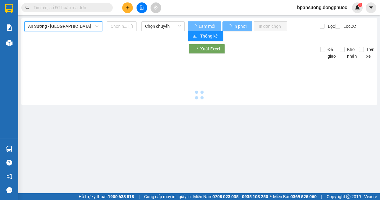
type input "[DATE]"
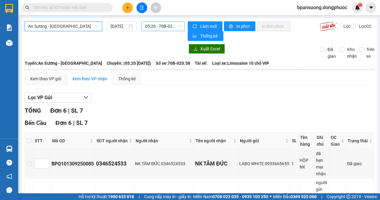
click at [164, 29] on span "05:20 - 70B-020.58" at bounding box center [163, 26] width 36 height 9
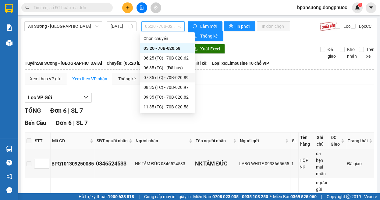
scroll to position [68, 0]
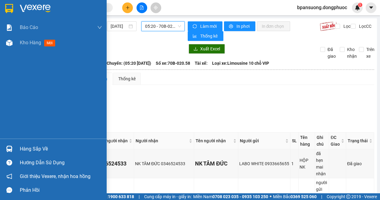
click at [11, 142] on div "Hàng sắp về" at bounding box center [53, 149] width 107 height 14
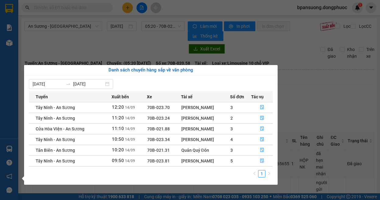
click at [330, 107] on section "Kết quả tìm kiếm ( 0 ) Bộ lọc Ngày tạo đơn gần nhất No Data bpansuong.dongphuoc…" at bounding box center [190, 100] width 380 height 200
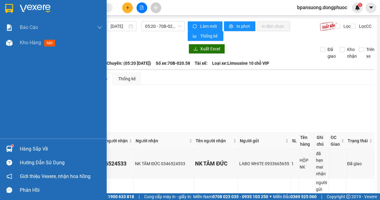
click at [4, 145] on div at bounding box center [9, 148] width 11 height 11
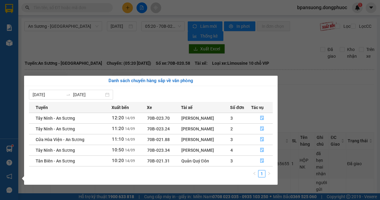
click at [121, 44] on section "Kết quả tìm kiếm ( 0 ) Bộ lọc Ngày tạo đơn gần nhất No Data bpansuong.dongphuoc…" at bounding box center [190, 100] width 380 height 200
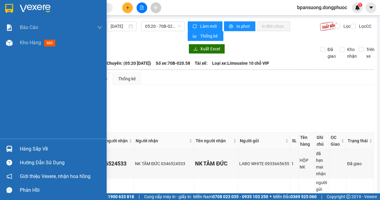
click at [14, 145] on div at bounding box center [9, 148] width 11 height 11
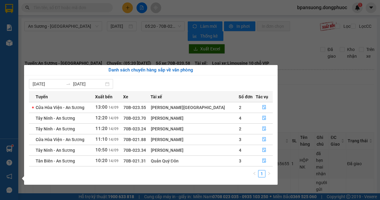
click at [107, 59] on section "Kết quả tìm kiếm ( 0 ) Bộ lọc Ngày tạo đơn gần nhất No Data bpansuong.dongphuoc…" at bounding box center [190, 100] width 380 height 200
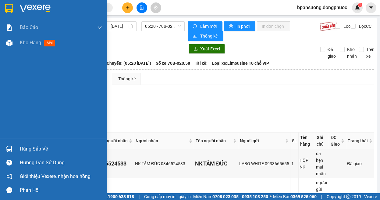
click at [7, 145] on div at bounding box center [9, 148] width 11 height 11
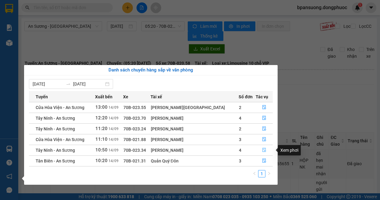
click at [262, 148] on icon "file-done" at bounding box center [264, 150] width 4 height 4
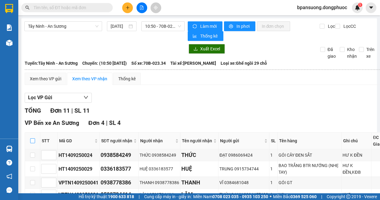
click at [34, 140] on input "checkbox" at bounding box center [32, 140] width 5 height 5
checkbox input "true"
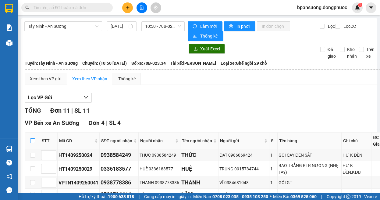
checkbox input "true"
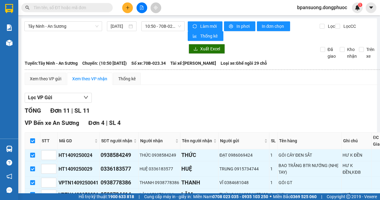
scroll to position [122, 0]
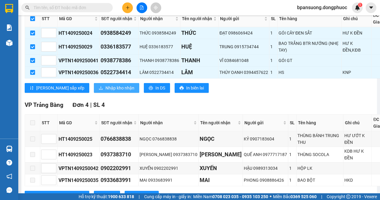
click at [94, 88] on button "Nhập kho nhận" at bounding box center [116, 88] width 45 height 10
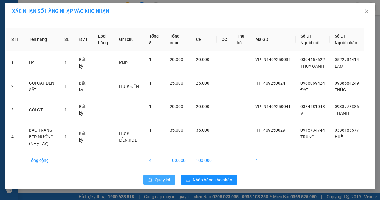
click at [159, 183] on span "Quay lại" at bounding box center [162, 179] width 15 height 7
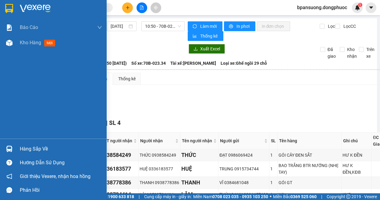
click at [25, 12] on img at bounding box center [35, 8] width 31 height 9
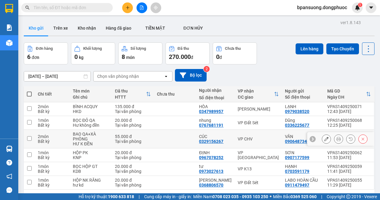
scroll to position [28, 0]
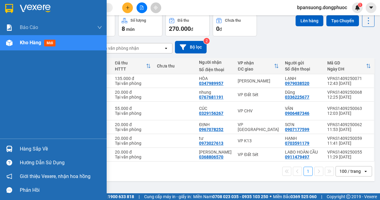
click at [1, 146] on div "Hàng sắp về" at bounding box center [53, 149] width 107 height 14
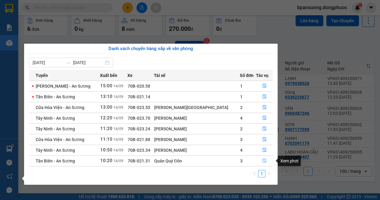
click at [257, 160] on button "button" at bounding box center [265, 161] width 16 height 10
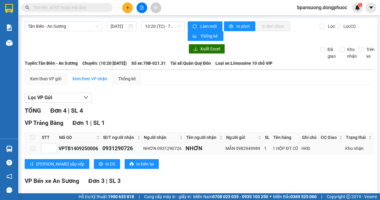
scroll to position [95, 0]
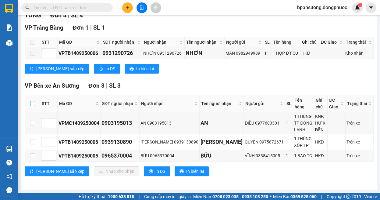
click at [32, 101] on input "checkbox" at bounding box center [32, 103] width 5 height 5
checkbox input "true"
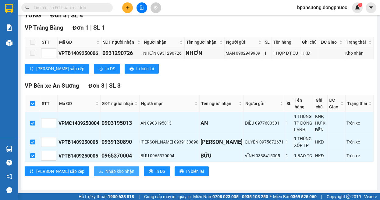
click at [106, 170] on span "Nhập kho nhận" at bounding box center [120, 171] width 29 height 7
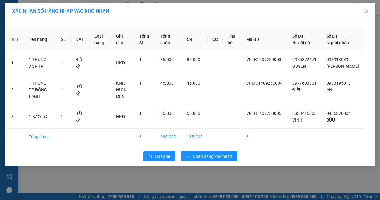
drag, startPoint x: 164, startPoint y: 147, endPoint x: 156, endPoint y: 36, distance: 111.3
click at [163, 147] on div "STT Tên hàng SL ĐVT Loại hàng Ghi chú Tổng SL Tổng cước CR CC Thu hộ Mã GD Số Đ…" at bounding box center [190, 93] width 371 height 146
click at [153, 158] on button "Quay lại" at bounding box center [159, 156] width 32 height 10
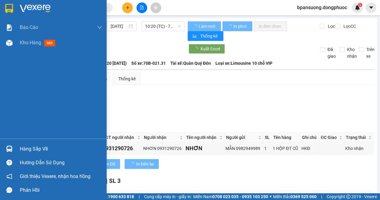
click at [20, 145] on div "Hàng sắp về" at bounding box center [61, 148] width 82 height 9
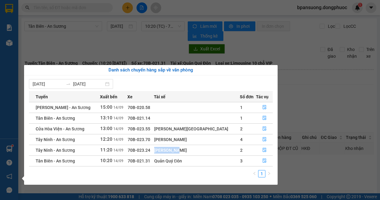
drag, startPoint x: 177, startPoint y: 147, endPoint x: 249, endPoint y: 156, distance: 72.5
click at [205, 153] on tr "Tây Ninh - An Sương 11:20 14/09 70B-023.24 Trần Thanh Lợi 2" at bounding box center [151, 150] width 244 height 11
click at [250, 155] on td "2" at bounding box center [248, 150] width 16 height 11
click at [239, 53] on section "Kết quả tìm kiếm ( 0 ) Bộ lọc Ngày tạo đơn gần nhất No Data bpansuong.dongphuoc…" at bounding box center [190, 100] width 380 height 200
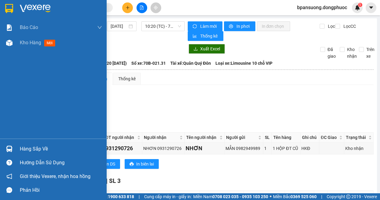
click at [5, 150] on div at bounding box center [9, 148] width 11 height 11
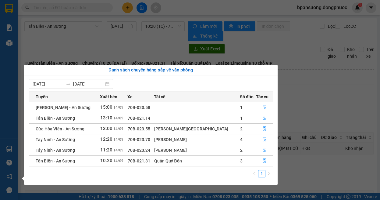
click at [297, 106] on section "Kết quả tìm kiếm ( 0 ) Bộ lọc Ngày tạo đơn gần nhất No Data bpansuong.dongphuoc…" at bounding box center [190, 100] width 380 height 200
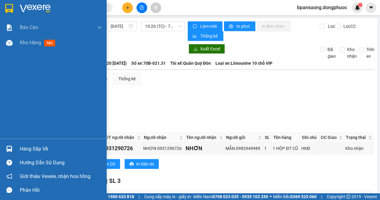
click at [14, 140] on div "Hàng sắp về Hướng dẫn sử dụng Giới thiệu Vexere, nhận hoa hồng Phản hồi" at bounding box center [53, 167] width 107 height 58
click at [14, 146] on div at bounding box center [9, 148] width 11 height 11
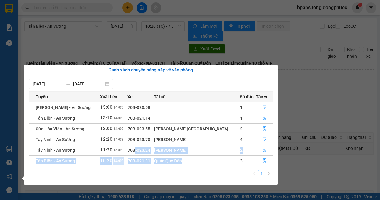
drag, startPoint x: 156, startPoint y: 155, endPoint x: 223, endPoint y: 165, distance: 67.3
click at [223, 165] on tbody "Châu Thành - An Sương 15:00 14/09 70B-020.58 1 Tân Biên - An Sương 13:10 14/09 …" at bounding box center [151, 134] width 244 height 64
click at [223, 165] on td "Quản Quý Đôn" at bounding box center [197, 160] width 86 height 11
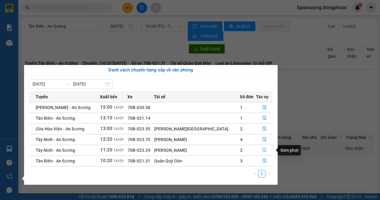
click at [263, 152] on icon "file-done" at bounding box center [265, 150] width 4 height 4
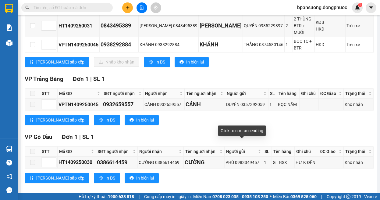
scroll to position [74, 0]
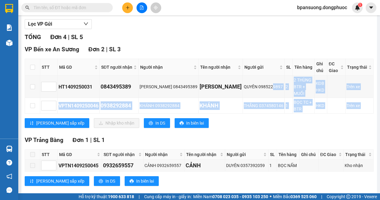
drag, startPoint x: 263, startPoint y: 77, endPoint x: 307, endPoint y: 112, distance: 56.0
click at [307, 112] on div "VP Bến xe An Sương Đơn 2 | SL 3 STT Mã GD SĐT người nhận Người nhận Tên người n…" at bounding box center [199, 89] width 349 height 88
click at [307, 118] on div "Lưu sắp xếp Nhập kho nhận In DS In biên lai" at bounding box center [199, 123] width 349 height 10
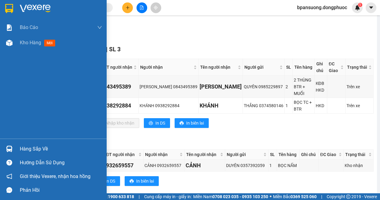
click at [23, 146] on div "Hàng sắp về" at bounding box center [61, 148] width 82 height 9
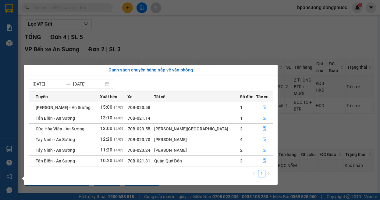
click at [138, 29] on section "Kết quả tìm kiếm ( 0 ) Bộ lọc Ngày tạo đơn gần nhất No Data bpansuong.dongphuoc…" at bounding box center [190, 100] width 380 height 200
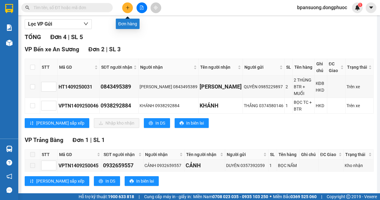
click at [127, 7] on icon "plus" at bounding box center [128, 7] width 4 height 4
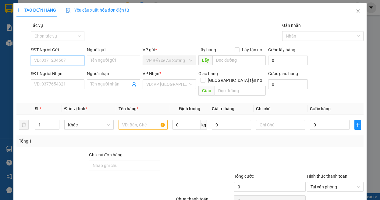
scroll to position [26, 0]
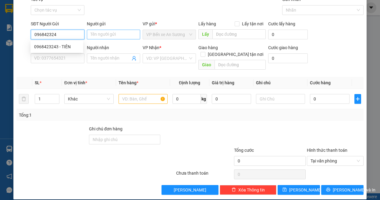
type input "0968423243"
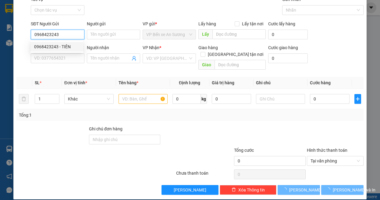
click at [71, 46] on div "0968423243 - TIÊN" at bounding box center [56, 46] width 45 height 7
type input "TIÊN"
type input "0919392734"
type input "HẰNG"
type input "30.000"
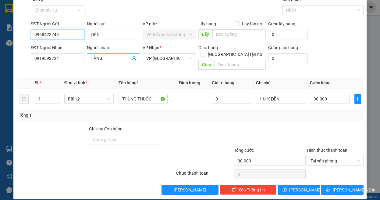
type input "0968423243"
click at [132, 60] on icon "user-add" at bounding box center [134, 58] width 5 height 5
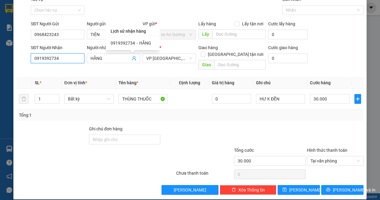
click at [70, 59] on input "0919392734" at bounding box center [57, 58] width 53 height 10
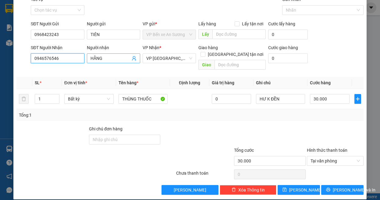
type input "0946576546"
click at [107, 56] on input "HẰNG" at bounding box center [111, 58] width 40 height 7
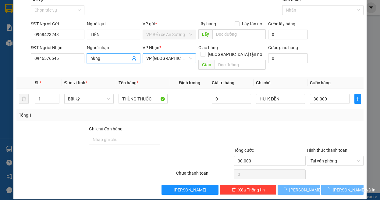
click at [163, 54] on span "VP [GEOGRAPHIC_DATA]" at bounding box center [169, 58] width 46 height 9
type input "hùng"
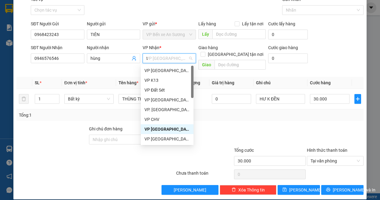
type input "ta"
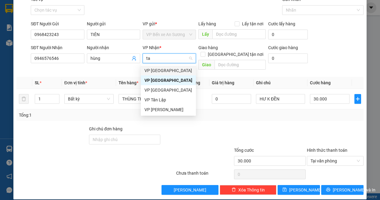
click at [164, 67] on div "VP [GEOGRAPHIC_DATA]" at bounding box center [169, 70] width 48 height 7
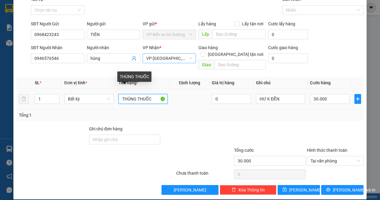
click at [149, 94] on input "THÙNG THUỐC" at bounding box center [143, 99] width 49 height 10
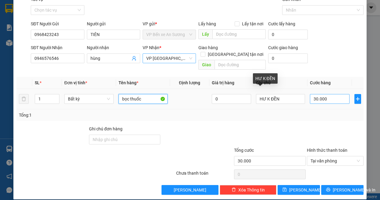
type input "bọc thuốc"
click at [312, 94] on input "30.000" at bounding box center [329, 99] width 39 height 10
type input "2"
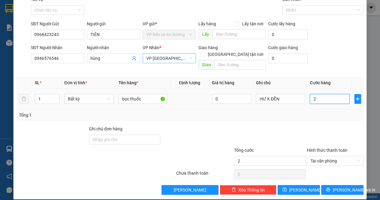
type input "25"
type input "25.000"
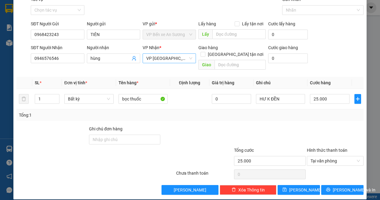
click at [289, 112] on div "Tổng: 1" at bounding box center [190, 115] width 343 height 7
click at [336, 186] on span "[PERSON_NAME] và In" at bounding box center [354, 189] width 43 height 7
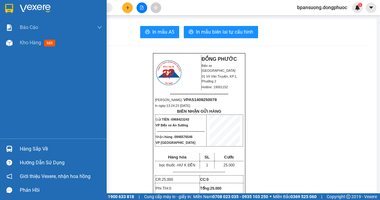
click at [11, 146] on img at bounding box center [9, 149] width 6 height 6
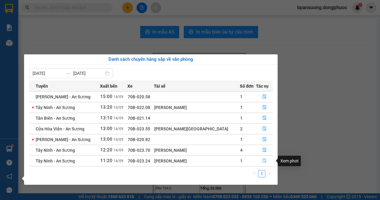
click at [264, 161] on icon "file-done" at bounding box center [265, 160] width 4 height 4
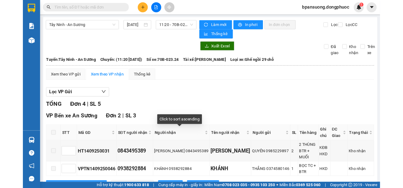
scroll to position [135, 0]
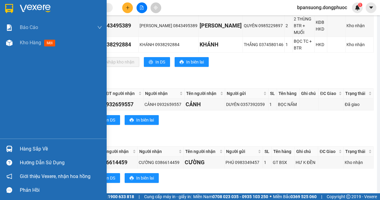
click at [10, 151] on img at bounding box center [9, 149] width 6 height 6
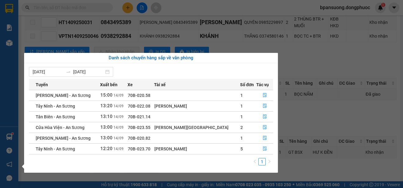
click at [197, 45] on section "Kết quả tìm kiếm ( 0 ) Bộ lọc Ngày tạo đơn gần nhất No Data bpansuong.dongphuoc…" at bounding box center [201, 94] width 403 height 188
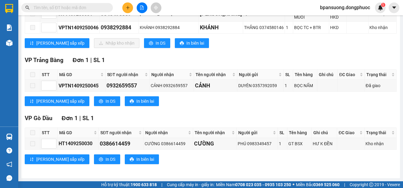
scroll to position [0, 0]
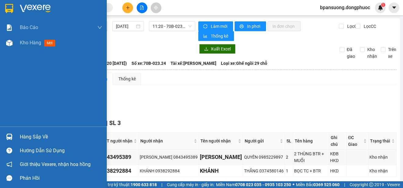
click at [10, 133] on div at bounding box center [9, 136] width 11 height 11
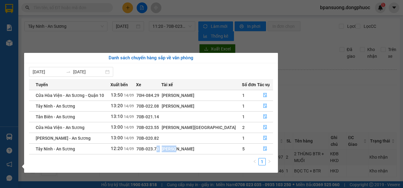
drag, startPoint x: 182, startPoint y: 145, endPoint x: 210, endPoint y: 149, distance: 27.7
click at [210, 149] on tr "Tây Ninh - An Sương 12:20 14/09 70B-023.70 Đặng Phi Long 5" at bounding box center [151, 148] width 244 height 11
click at [210, 149] on div "[PERSON_NAME]" at bounding box center [202, 148] width 80 height 7
click at [6, 7] on div "Báo cáo Mẫu 1: Báo cáo dòng tiền theo nhân viên Mẫu 1: Báo cáo dòng tiền theo n…" at bounding box center [9, 94] width 18 height 188
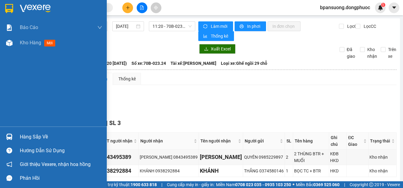
click at [6, 7] on img at bounding box center [9, 8] width 8 height 9
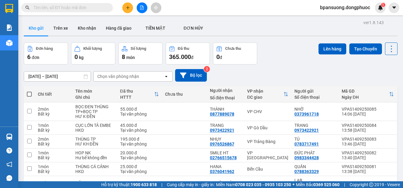
scroll to position [34, 0]
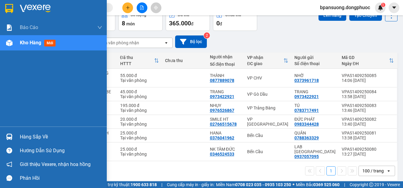
drag, startPoint x: 6, startPoint y: 133, endPoint x: 15, endPoint y: 134, distance: 9.2
click at [7, 134] on img at bounding box center [9, 136] width 6 height 6
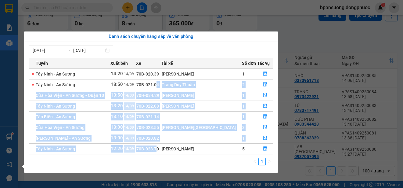
drag, startPoint x: 178, startPoint y: 98, endPoint x: 175, endPoint y: 135, distance: 37.0
click at [177, 142] on tbody "Tây Ninh - An Sương 14:20 14/09 70B-020.39 Nguyễn Thái Dũng 1 Tây Ninh - An Sươ…" at bounding box center [151, 110] width 244 height 85
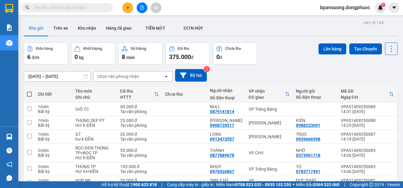
click at [74, 7] on input "text" at bounding box center [70, 7] width 72 height 7
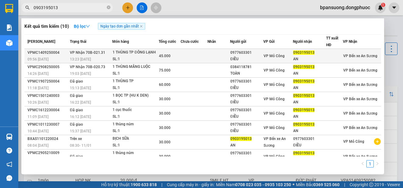
type input "0903195013"
click at [130, 49] on div "1 THÙNG TP ĐÔNG LẠNH" at bounding box center [136, 52] width 46 height 7
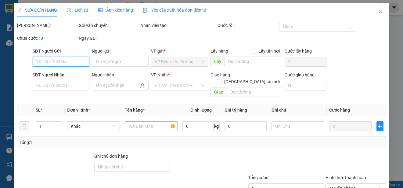
type input "0977603301"
type input "ĐIỀU"
type input "0903195013"
type input "AN"
type input "45.000"
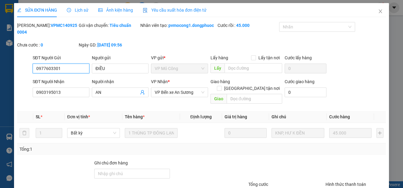
scroll to position [39, 0]
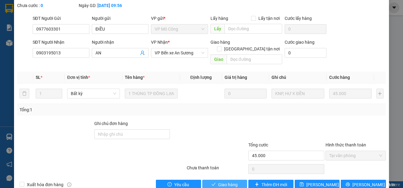
click at [232, 181] on span "Giao hàng" at bounding box center [228, 184] width 20 height 7
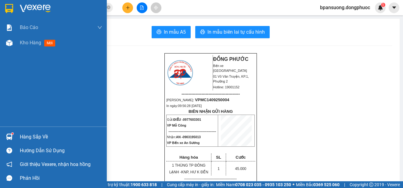
click at [7, 135] on img at bounding box center [9, 136] width 6 height 6
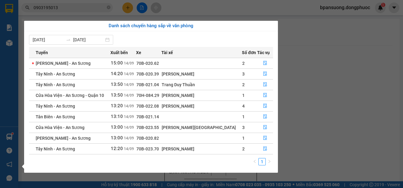
click at [67, 6] on section "Kết quả tìm kiếm ( 10 ) Bộ lọc Ngày tạo đơn gần nhất Mã ĐH Trạng thái Món hàng …" at bounding box center [201, 94] width 403 height 188
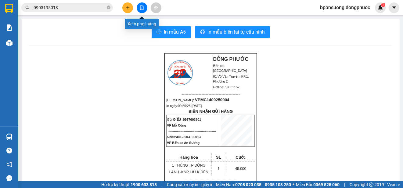
click at [141, 6] on icon "file-add" at bounding box center [142, 7] width 4 height 4
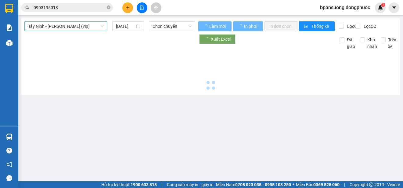
click at [78, 27] on span "Tây Ninh - [PERSON_NAME] (vip)" at bounding box center [66, 26] width 76 height 9
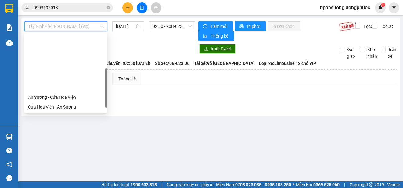
scroll to position [61, 0]
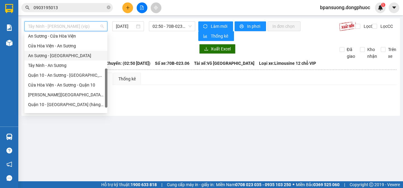
click at [62, 53] on div "An Sương - [GEOGRAPHIC_DATA]" at bounding box center [66, 55] width 76 height 7
type input "[DATE]"
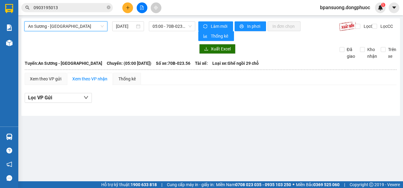
drag, startPoint x: 177, startPoint y: 26, endPoint x: 174, endPoint y: 32, distance: 7.2
click at [175, 30] on span "05:00 - 70B-023.56" at bounding box center [172, 26] width 39 height 9
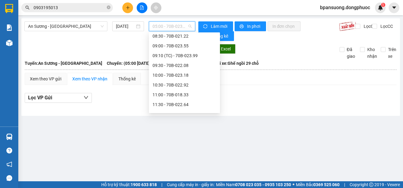
scroll to position [161, 0]
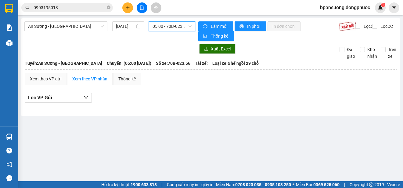
click at [15, 137] on div "Hàng sắp về" at bounding box center [9, 137] width 18 height 14
drag, startPoint x: 82, startPoint y: 16, endPoint x: 76, endPoint y: 9, distance: 10.0
click at [81, 16] on section "Kết quả tìm kiếm ( 10 ) Bộ lọc Ngày tạo đơn gần nhất Mã ĐH Trạng thái Món hàng …" at bounding box center [201, 94] width 403 height 188
click at [158, 27] on span "05:00 - 70B-023.56" at bounding box center [172, 26] width 39 height 9
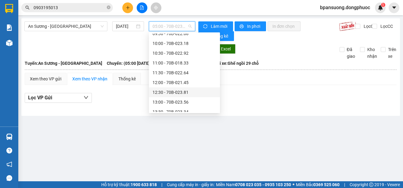
scroll to position [193, 0]
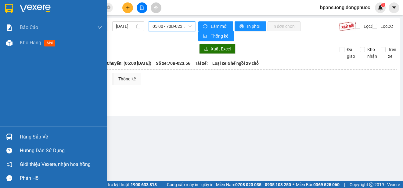
click at [12, 131] on div "Hàng sắp về" at bounding box center [53, 137] width 107 height 14
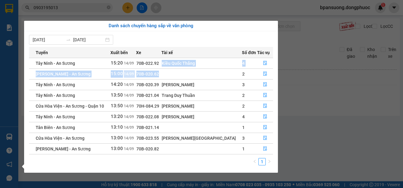
drag, startPoint x: 180, startPoint y: 70, endPoint x: 180, endPoint y: 77, distance: 7.9
click at [180, 77] on tbody "Tây Ninh - An Sương 15:20 [DATE] 70B-022.92 Kiều Quốc Thắng 4 Châu Thành - An S…" at bounding box center [151, 106] width 244 height 96
click at [161, 66] on td "70B-022.92" at bounding box center [148, 63] width 25 height 11
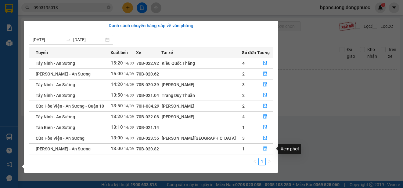
click at [265, 147] on icon "file-done" at bounding box center [265, 148] width 4 height 4
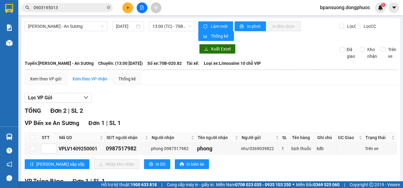
click at [35, 136] on th at bounding box center [32, 137] width 15 height 10
click at [33, 138] on input "checkbox" at bounding box center [32, 137] width 5 height 5
checkbox input "true"
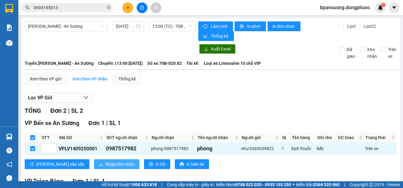
click at [94, 167] on button "Nhập kho nhận" at bounding box center [116, 164] width 45 height 10
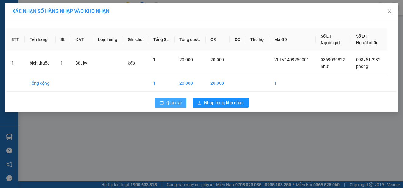
drag, startPoint x: 159, startPoint y: 99, endPoint x: 165, endPoint y: 3, distance: 96.3
click at [159, 99] on button "Quay lại" at bounding box center [171, 103] width 32 height 10
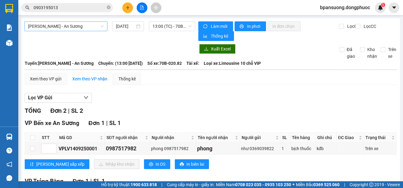
click at [86, 27] on span "[PERSON_NAME] - An Sương" at bounding box center [66, 26] width 76 height 9
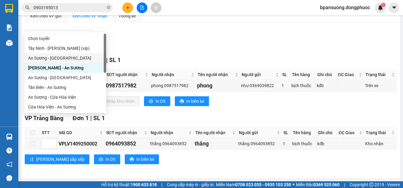
click at [52, 58] on div "An Sương - [GEOGRAPHIC_DATA]" at bounding box center [65, 58] width 74 height 7
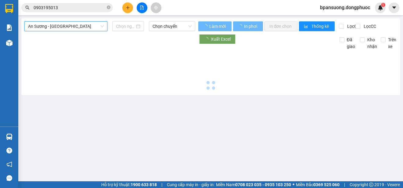
type input "[DATE]"
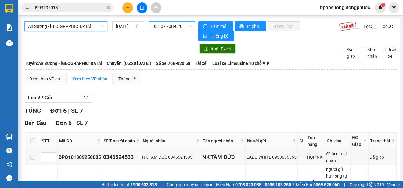
click at [160, 24] on span "05:20 - 70B-020.58" at bounding box center [172, 26] width 39 height 9
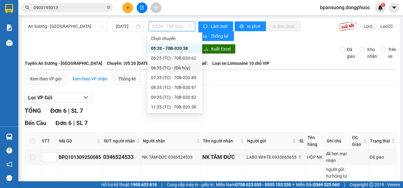
scroll to position [68, 0]
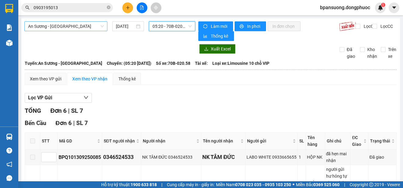
click at [78, 30] on span "An Sương - [GEOGRAPHIC_DATA]" at bounding box center [66, 26] width 76 height 9
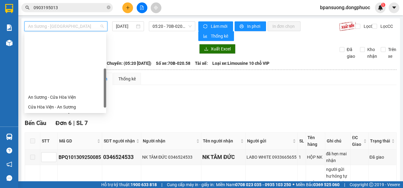
scroll to position [61, 0]
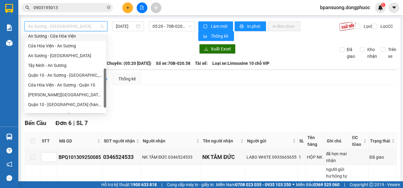
click at [54, 38] on div "An Sương - Cửa Hòa Viện" at bounding box center [65, 36] width 74 height 7
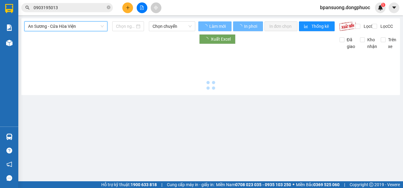
type input "[DATE]"
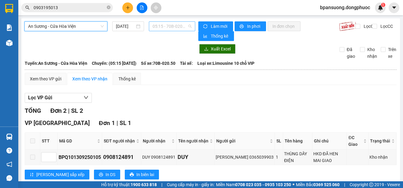
click at [173, 24] on span "05:15 - 70B-020.50" at bounding box center [172, 26] width 39 height 9
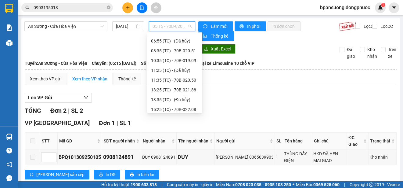
scroll to position [88, 0]
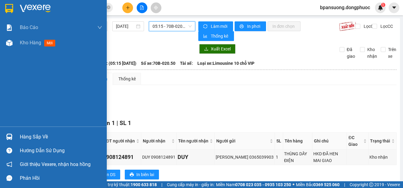
click at [13, 138] on div at bounding box center [9, 136] width 11 height 11
